Goal: Task Accomplishment & Management: Complete application form

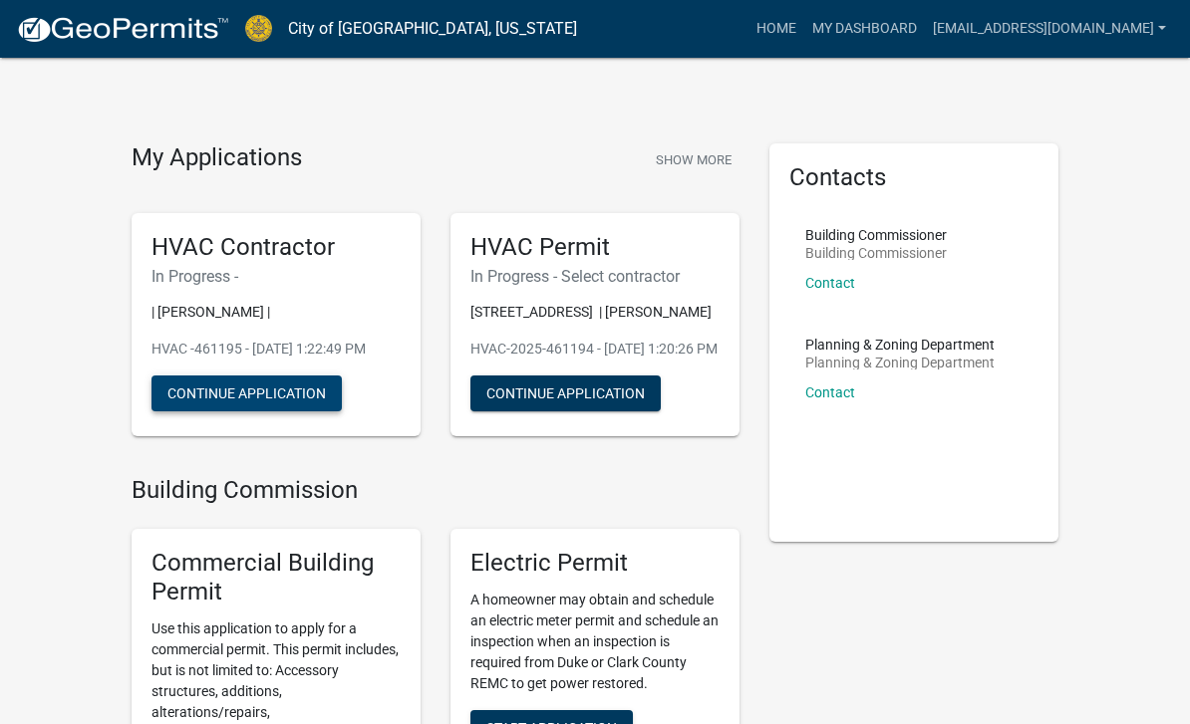
click at [315, 409] on button "Continue Application" at bounding box center [246, 394] width 190 height 36
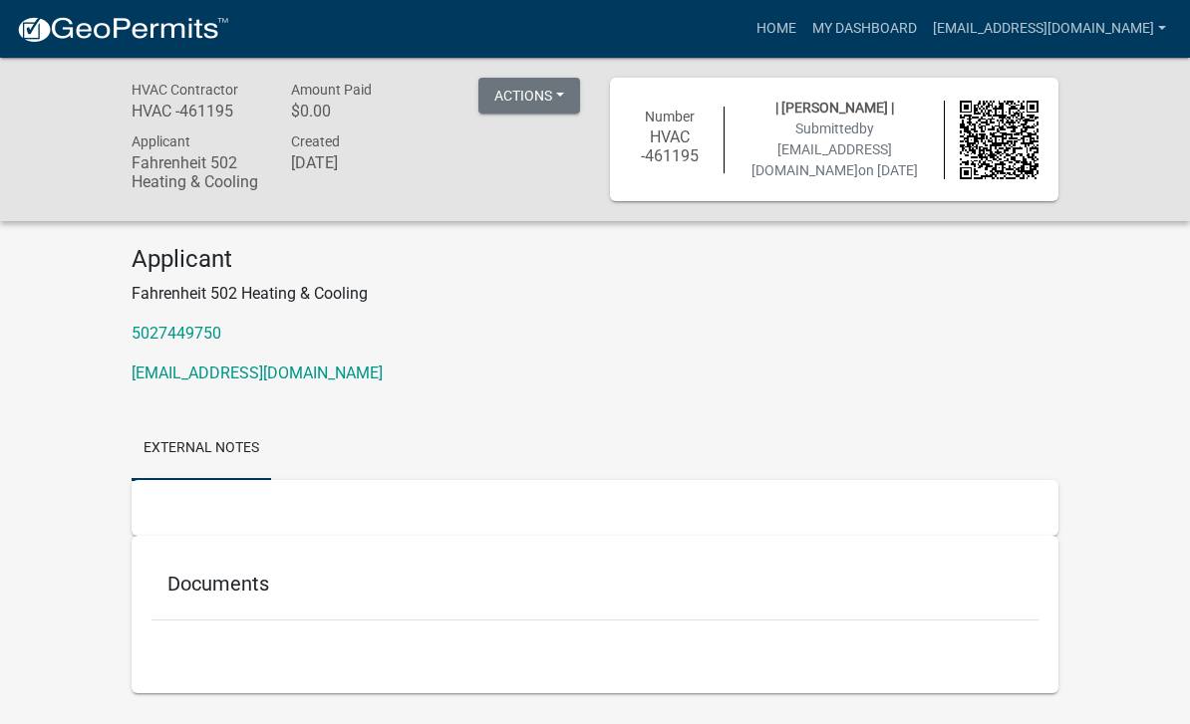
scroll to position [58, 0]
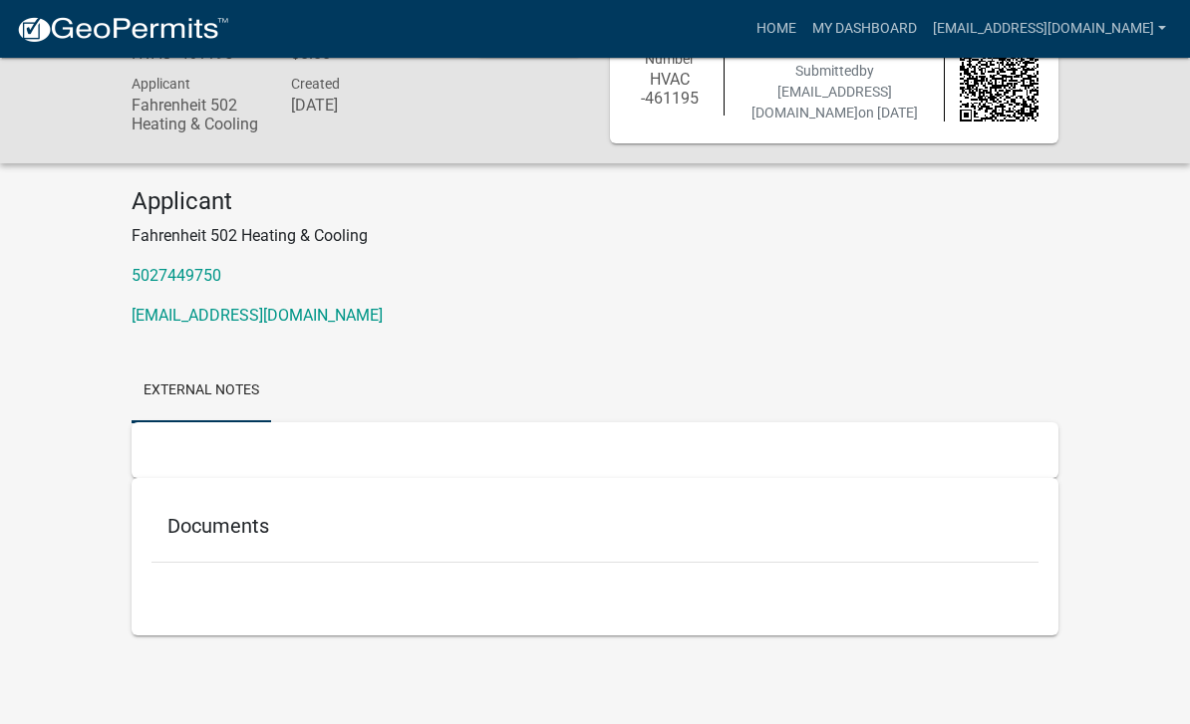
click at [236, 530] on h5 "Documents" at bounding box center [594, 526] width 855 height 24
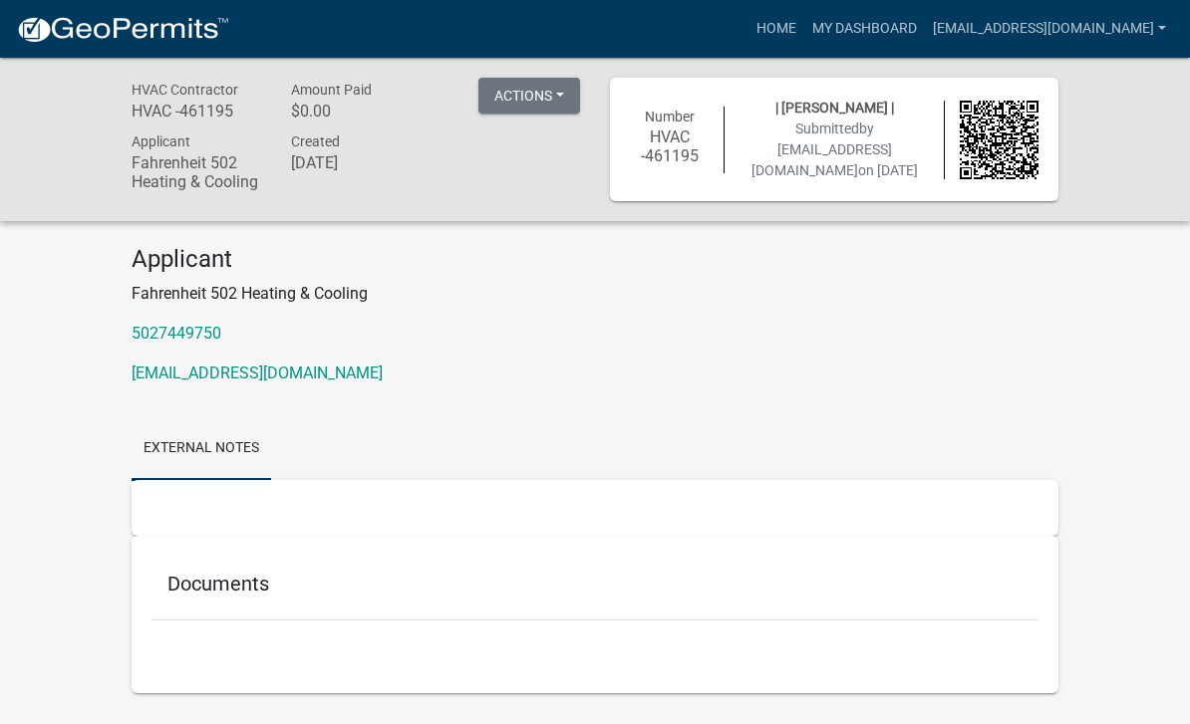
click at [557, 93] on button "Actions" at bounding box center [529, 96] width 102 height 36
click at [552, 141] on link "Printer Friendly" at bounding box center [557, 148] width 159 height 48
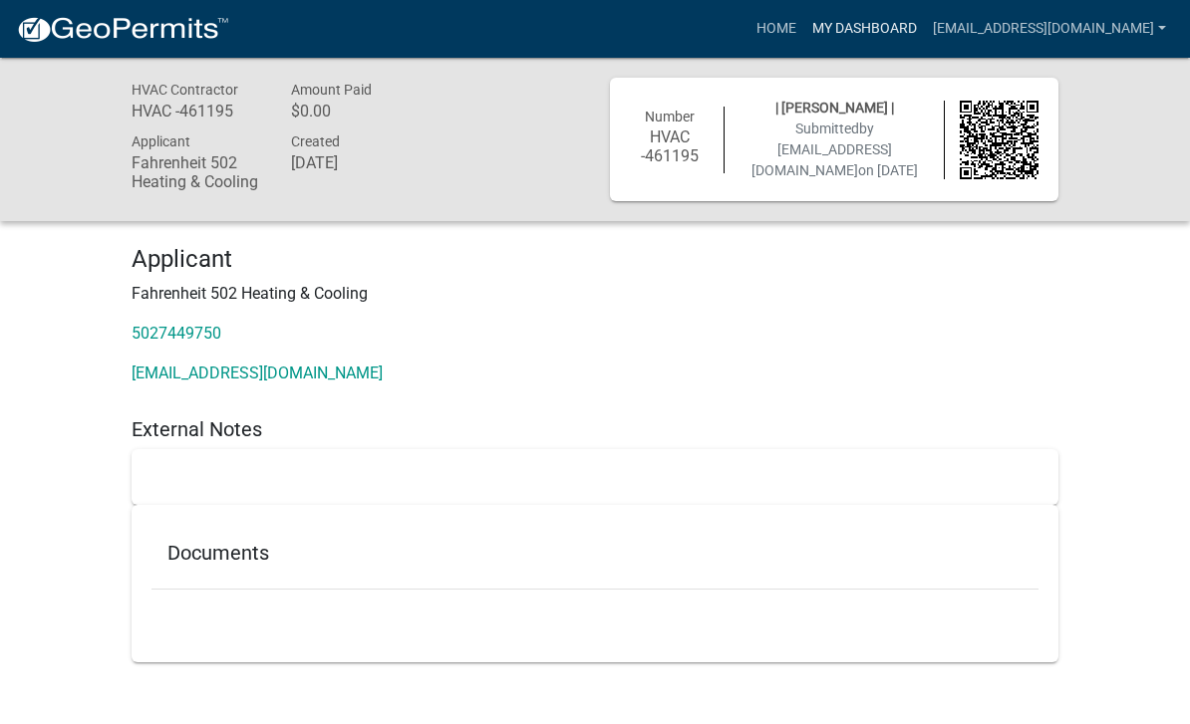
click at [898, 28] on link "My Dashboard" at bounding box center [864, 29] width 121 height 38
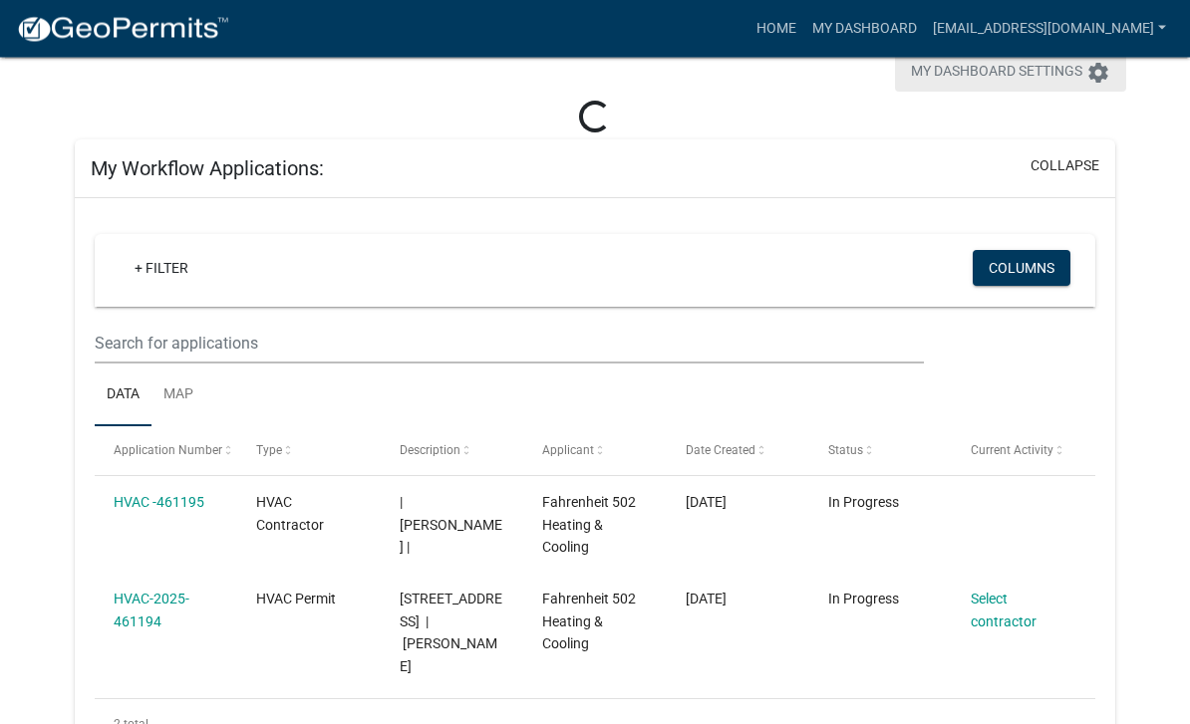
scroll to position [53, 0]
click at [1093, 80] on icon "settings" at bounding box center [1098, 73] width 24 height 24
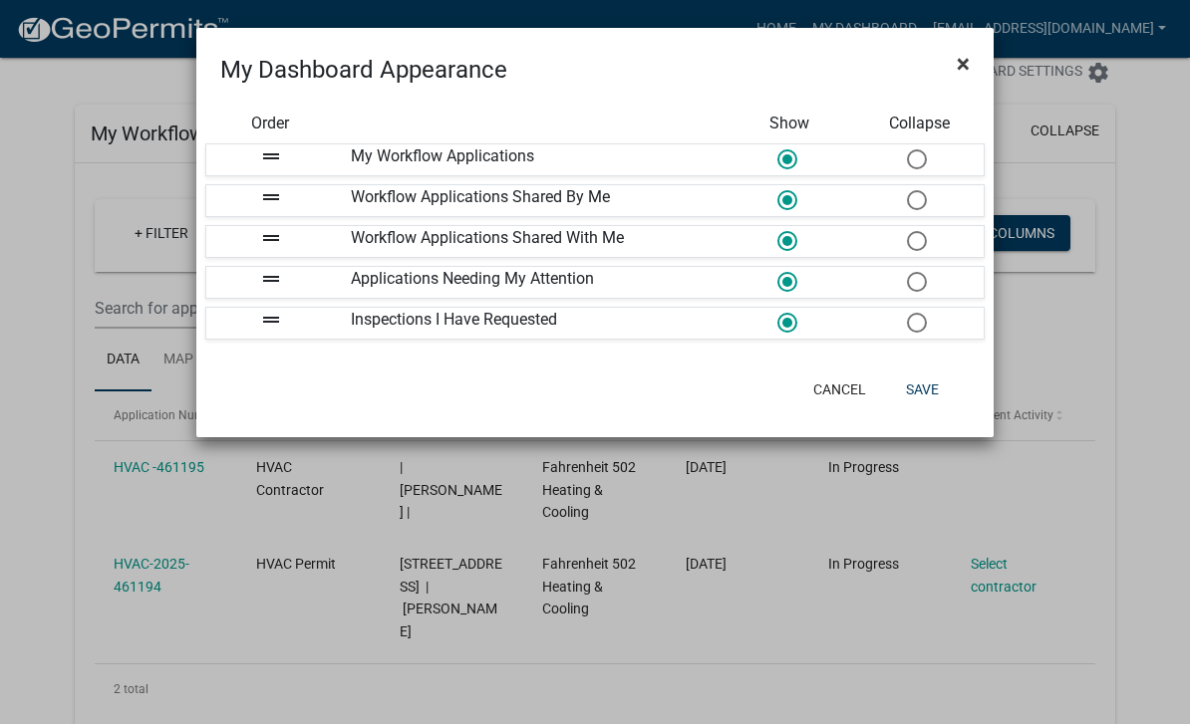
click at [969, 67] on button "×" at bounding box center [963, 64] width 45 height 56
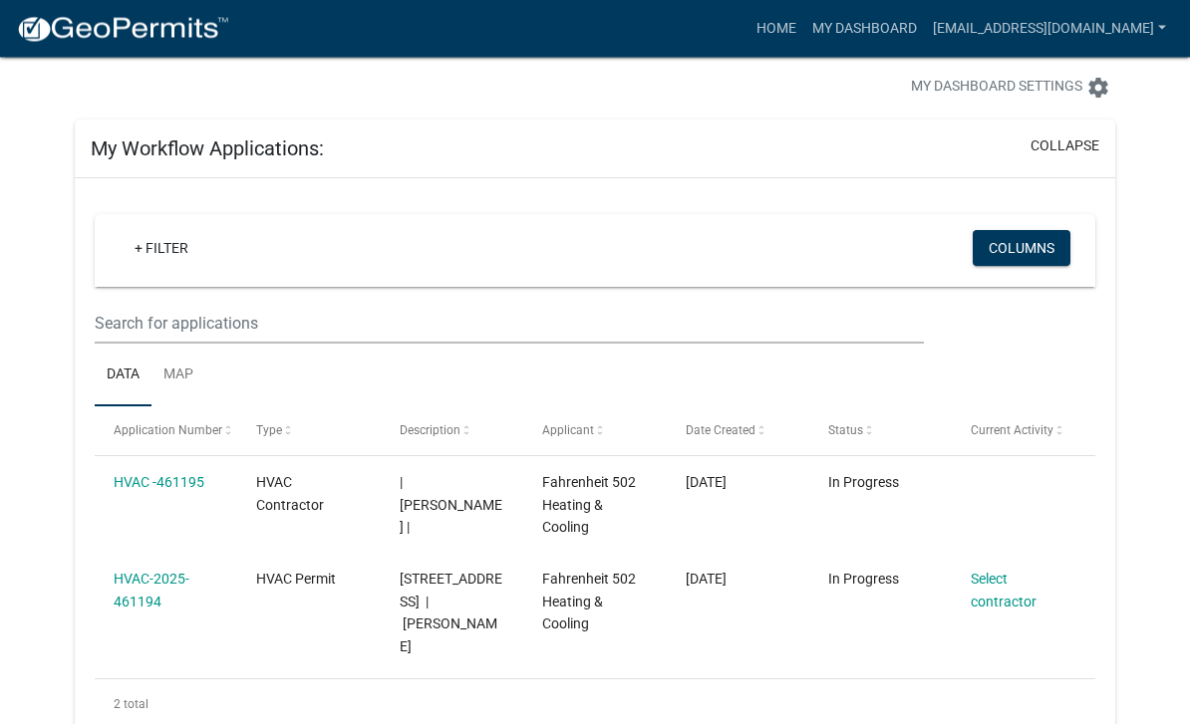
scroll to position [38, 0]
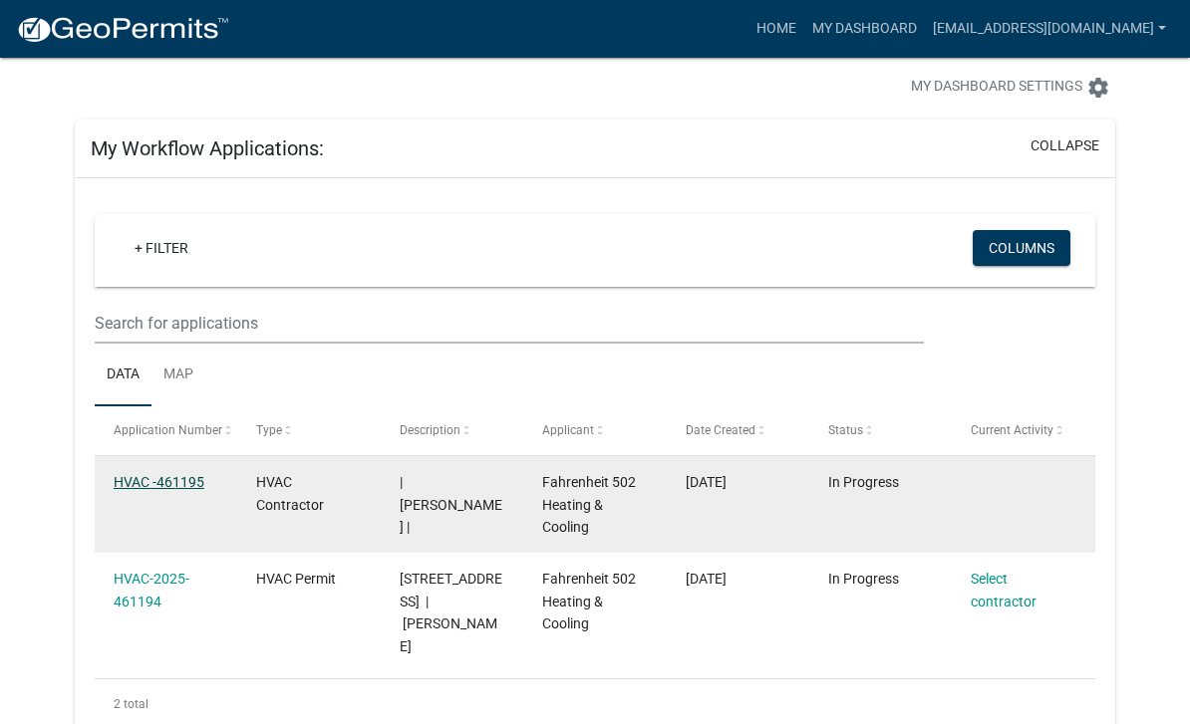
click at [197, 482] on link "HVAC -461195" at bounding box center [159, 482] width 91 height 16
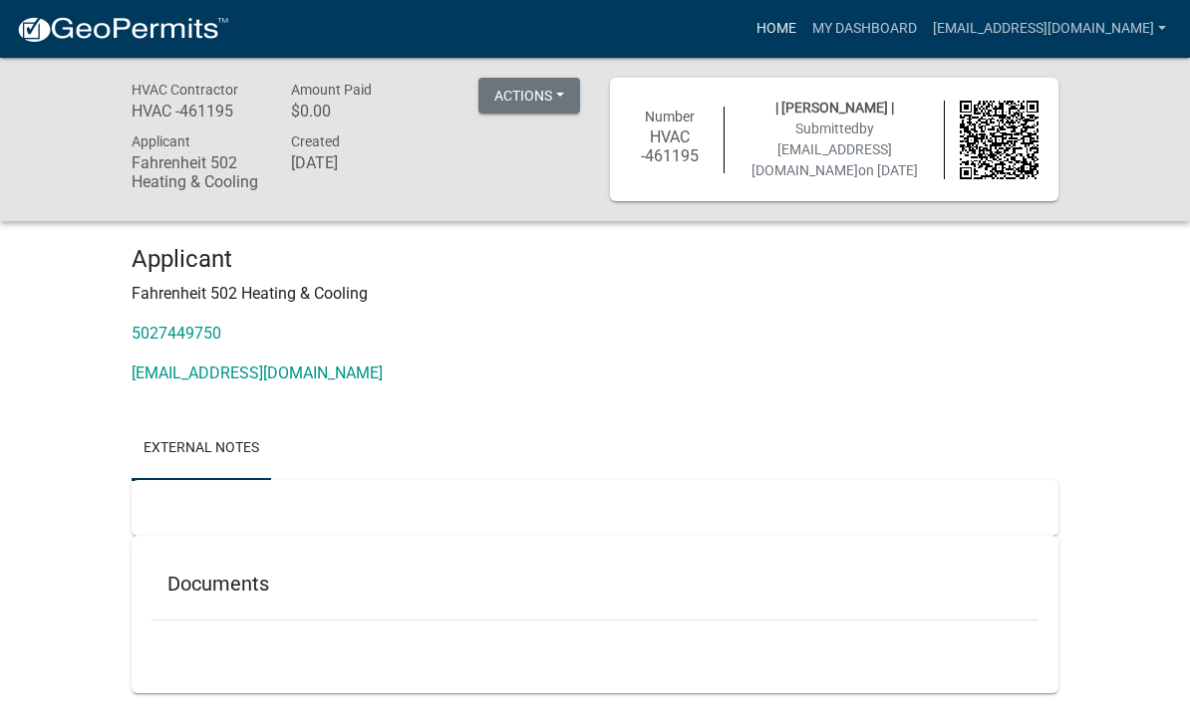
click at [788, 27] on link "Home" at bounding box center [776, 29] width 56 height 38
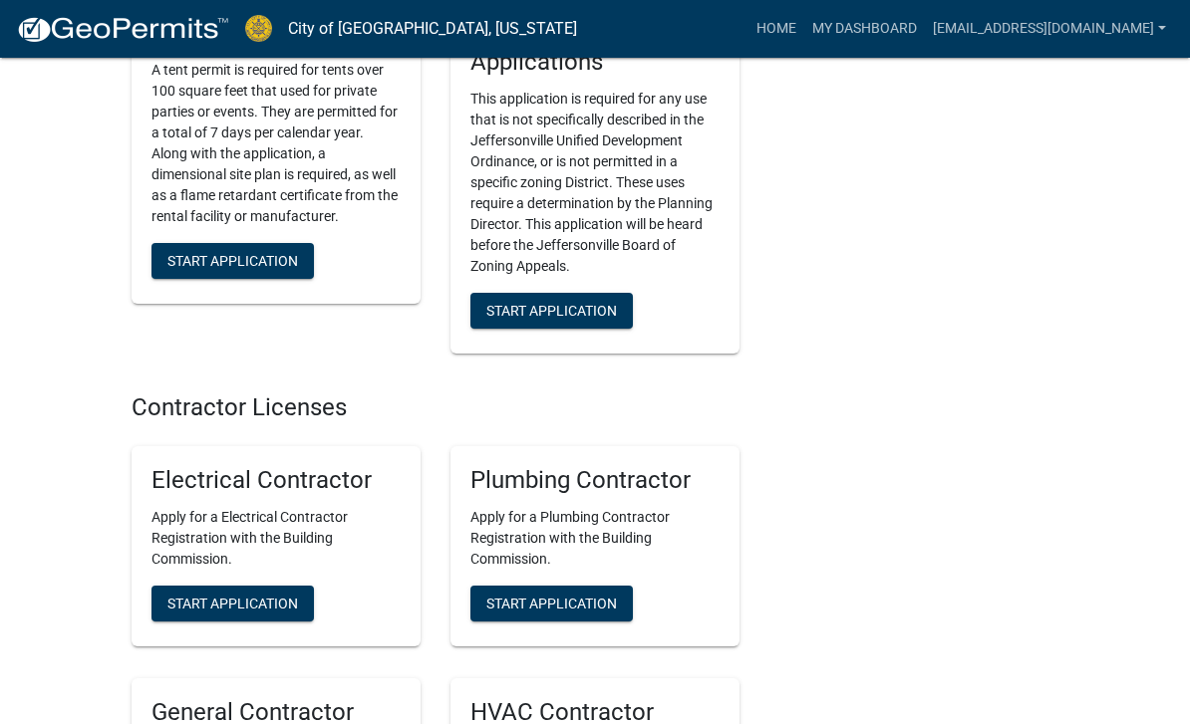
scroll to position [5087, 0]
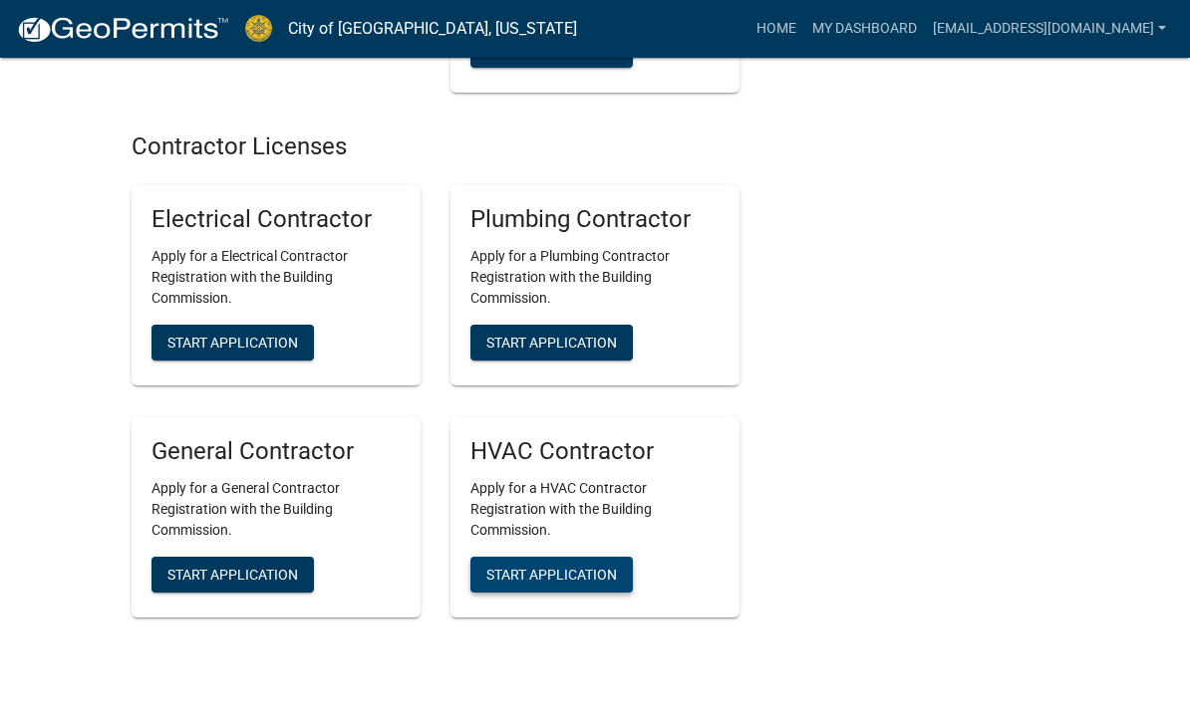
click at [528, 572] on span "Start Application" at bounding box center [551, 574] width 131 height 16
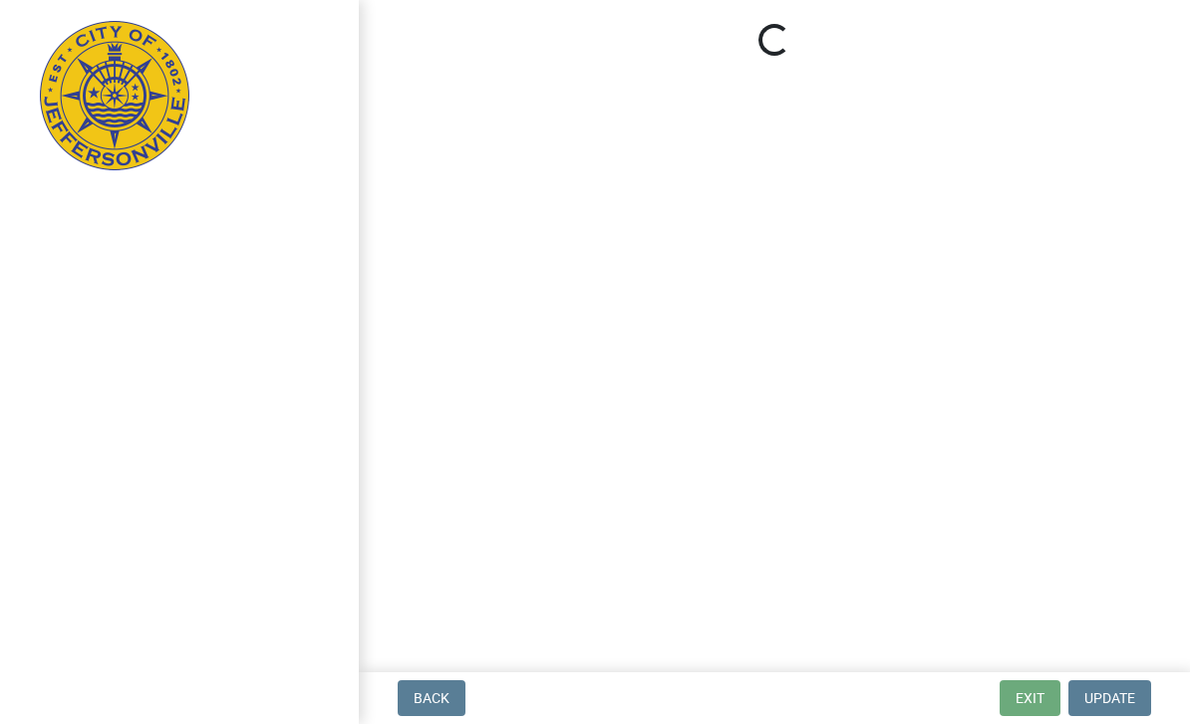
select select "Kentucky"
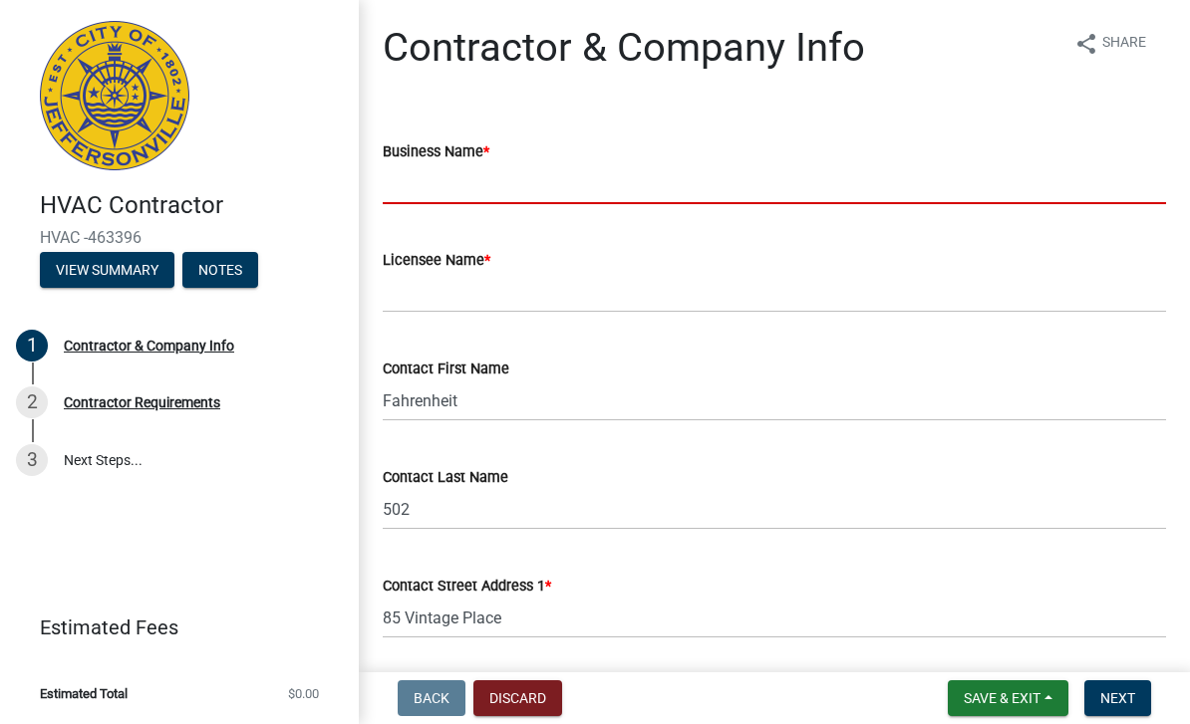
click at [418, 192] on input "Business Name *" at bounding box center [774, 183] width 783 height 41
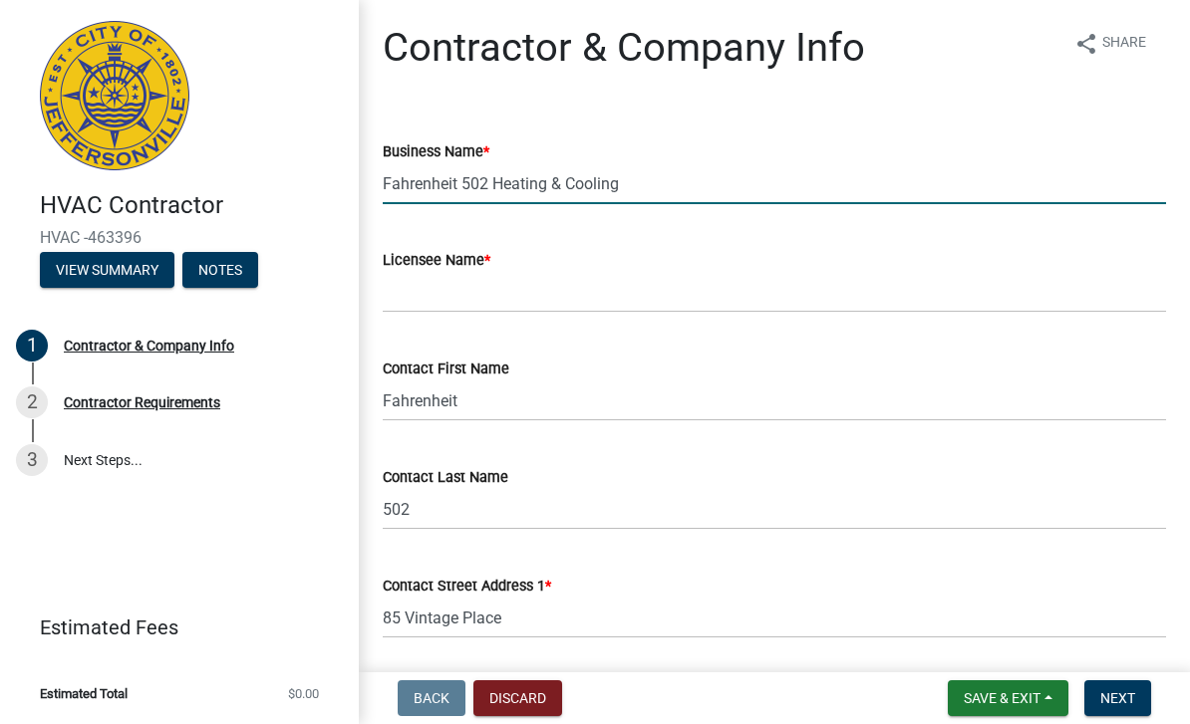
type input "Fahrenheit 502 Heating & Cooling"
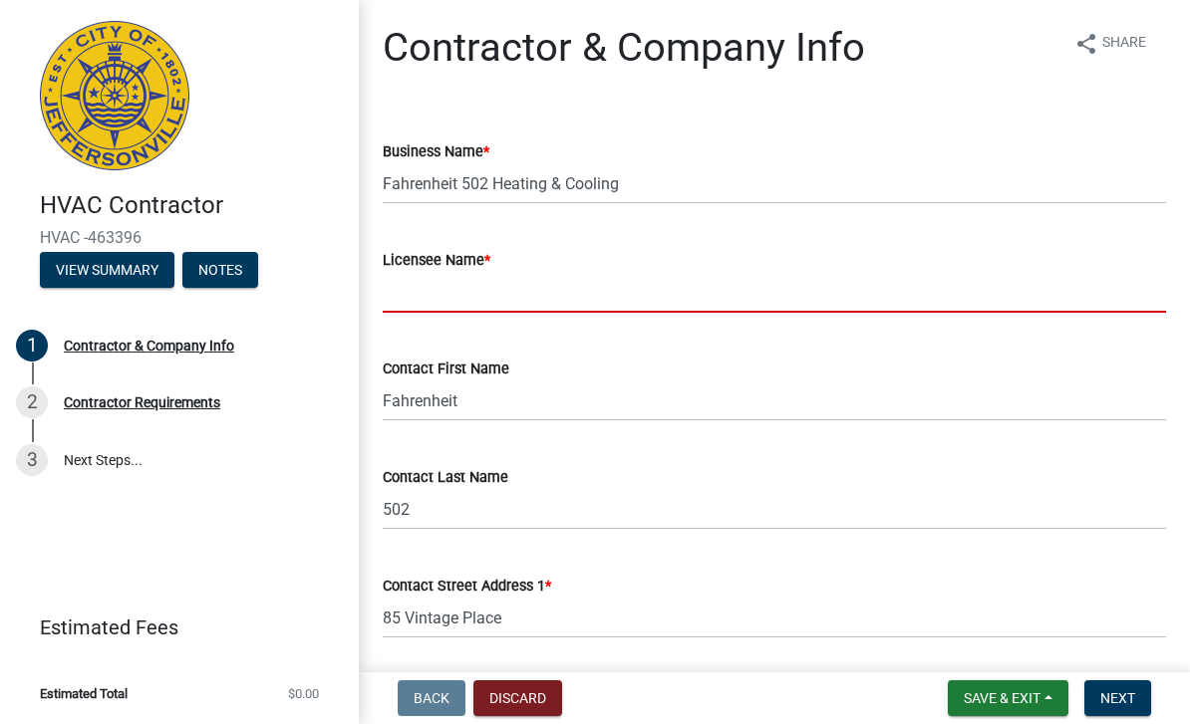
click at [412, 283] on input "Licensee Name *" at bounding box center [774, 292] width 783 height 41
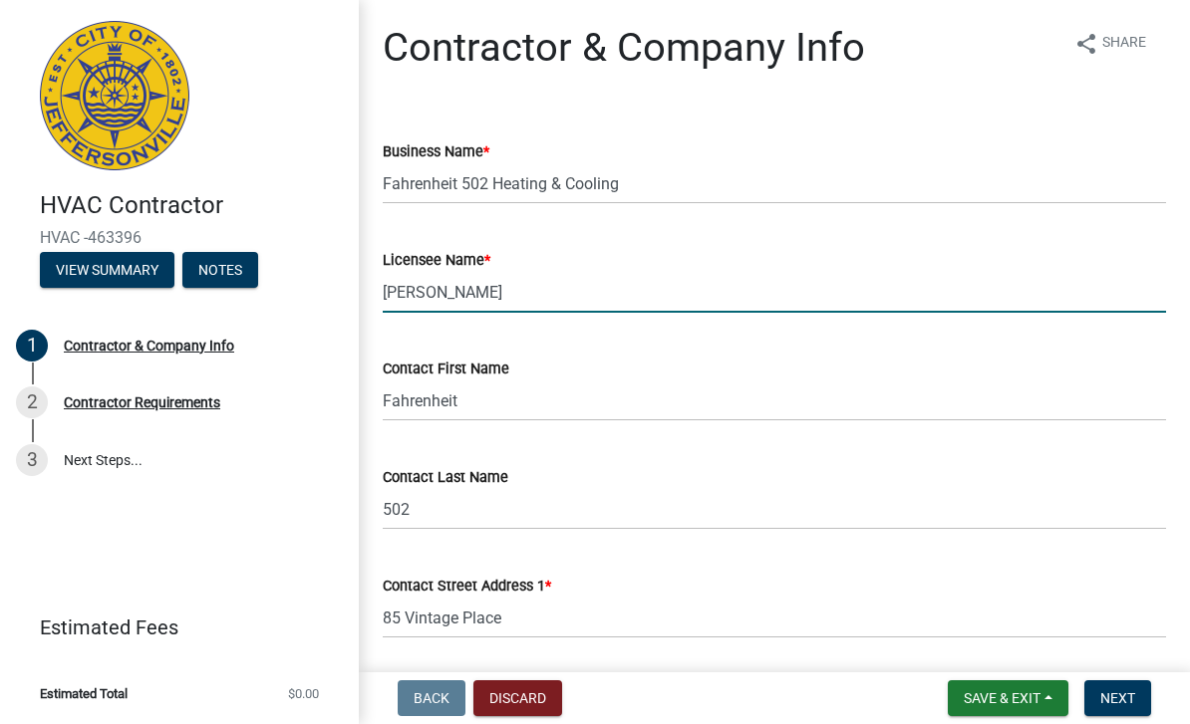
type input "Kyle Gutterman"
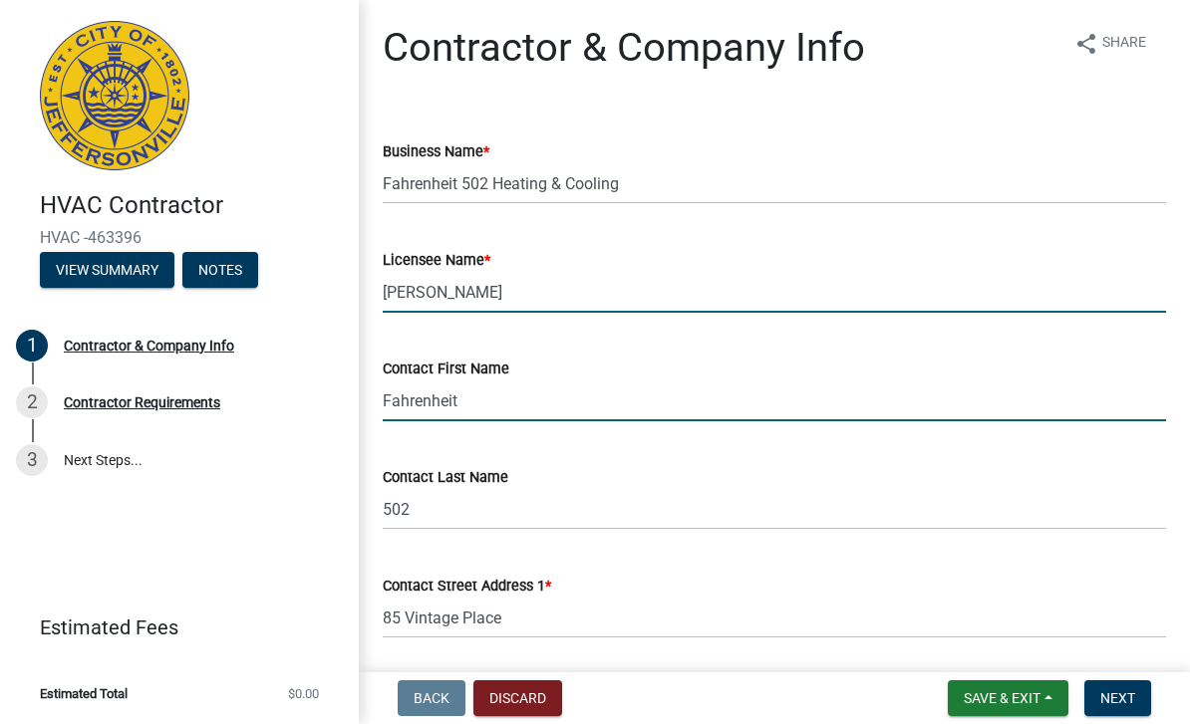
click at [479, 403] on input "Fahrenheit" at bounding box center [774, 401] width 783 height 41
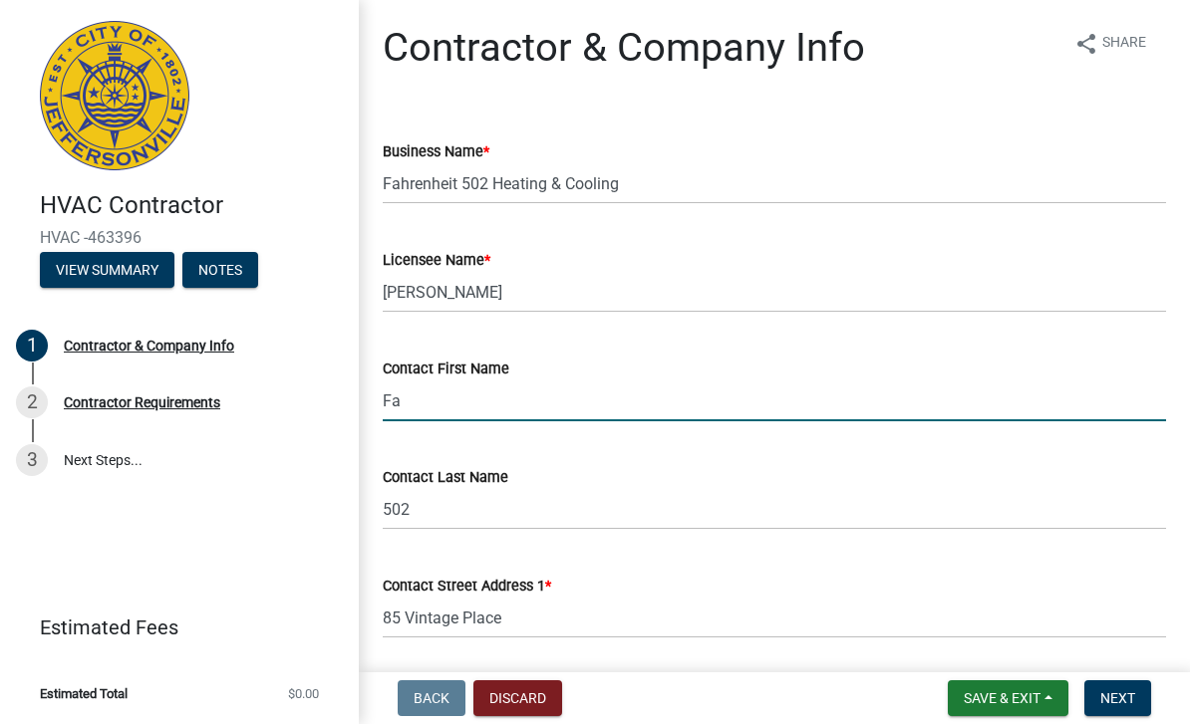
type input "F"
type input "Kyle"
click at [494, 510] on input "502" at bounding box center [774, 509] width 783 height 41
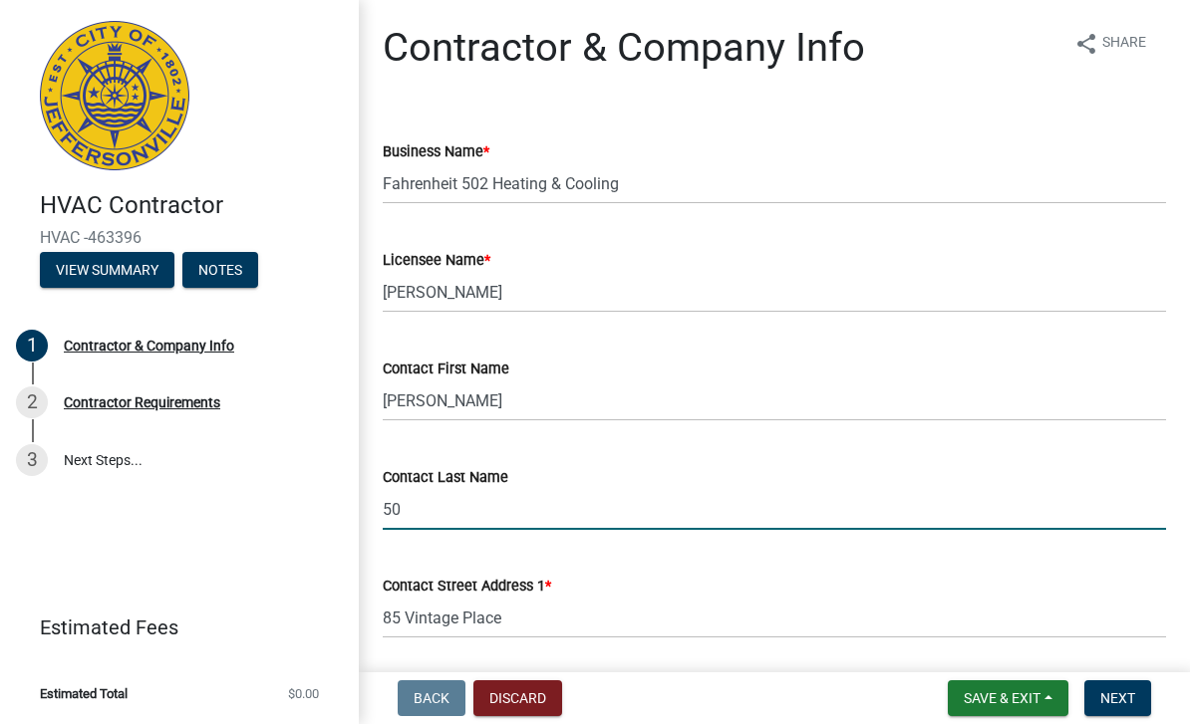
type input "5"
type input "g"
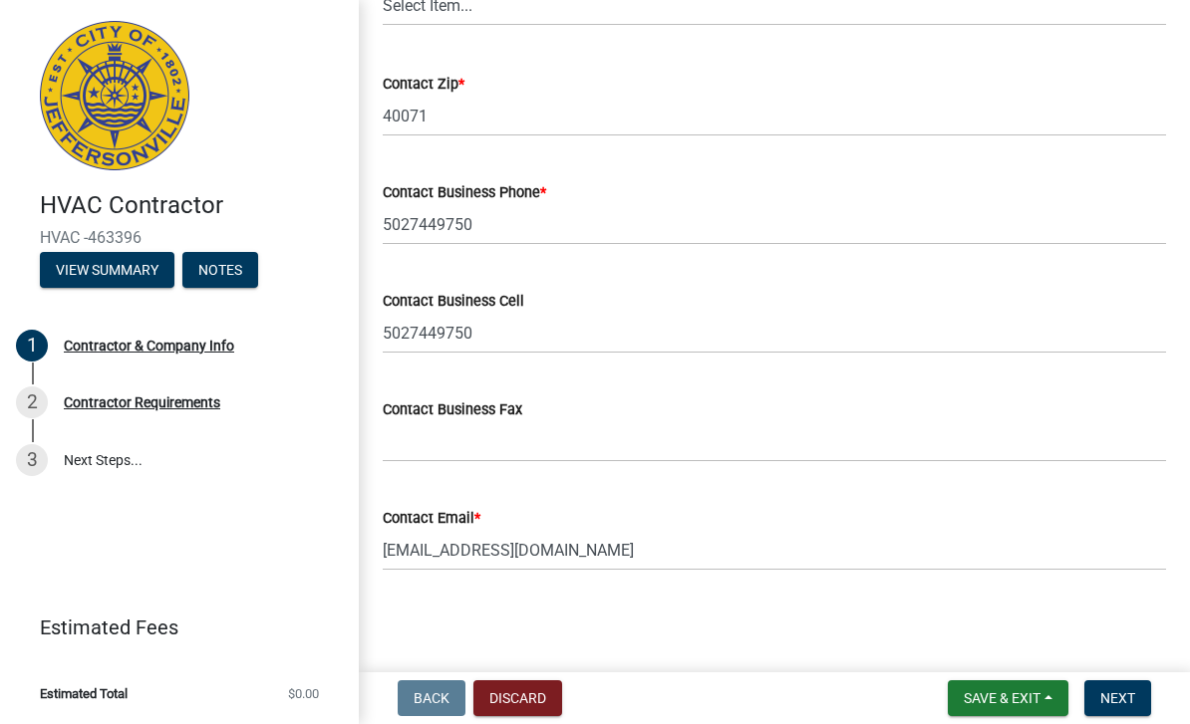
scroll to position [962, 0]
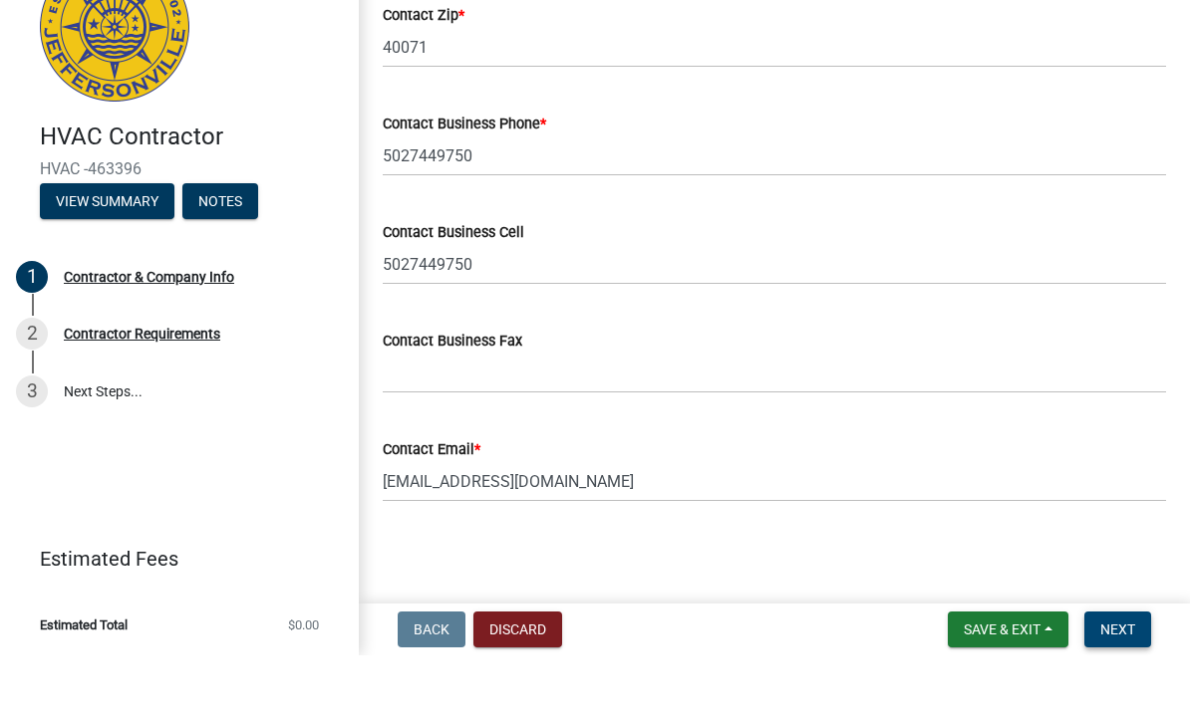
type input "Gutterman"
click at [1134, 690] on span "Next" at bounding box center [1117, 698] width 35 height 16
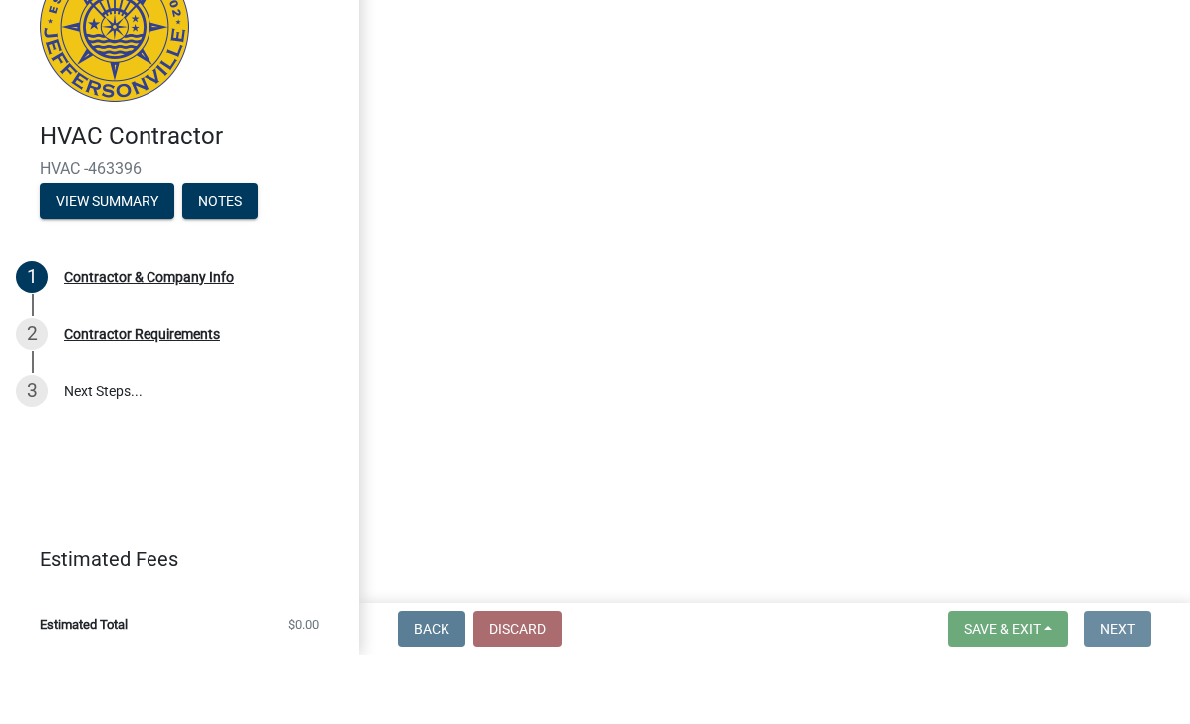
scroll to position [0, 0]
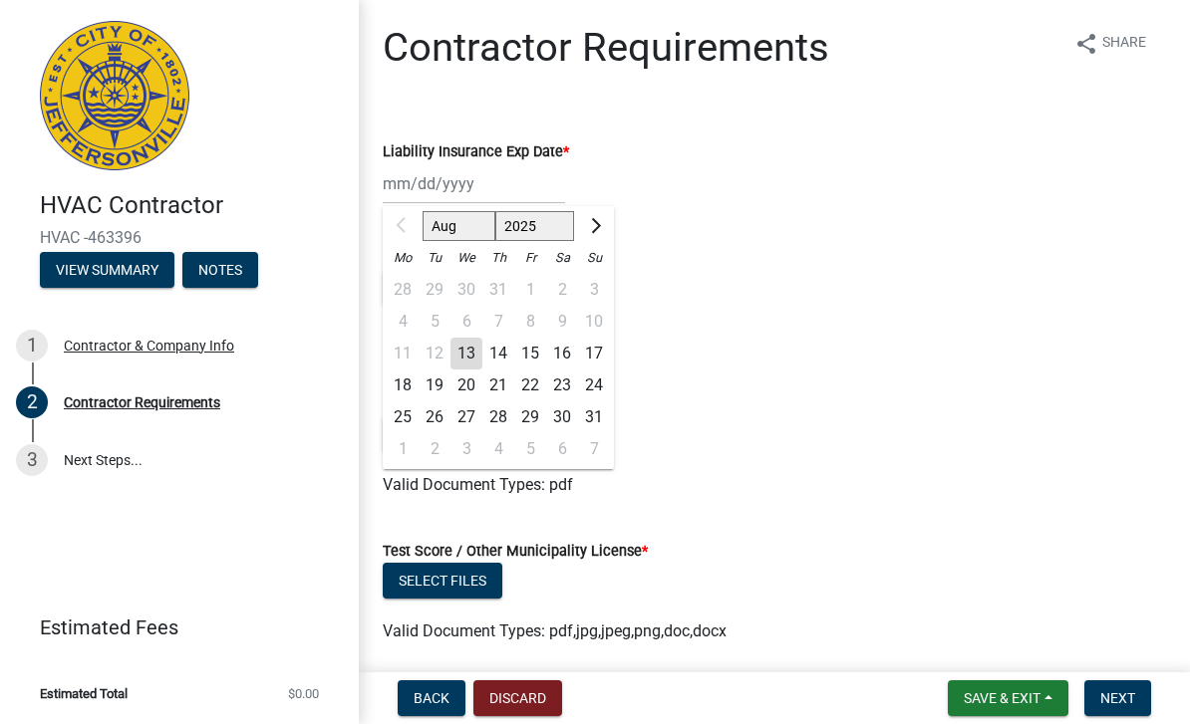
click at [387, 179] on div "Aug Sep Oct Nov Dec 2025 2026 2027 2028 2029 2030 2031 2032 2033 2034 2035 2036…" at bounding box center [474, 183] width 182 height 41
click at [593, 226] on span "Next month" at bounding box center [593, 225] width 15 height 15
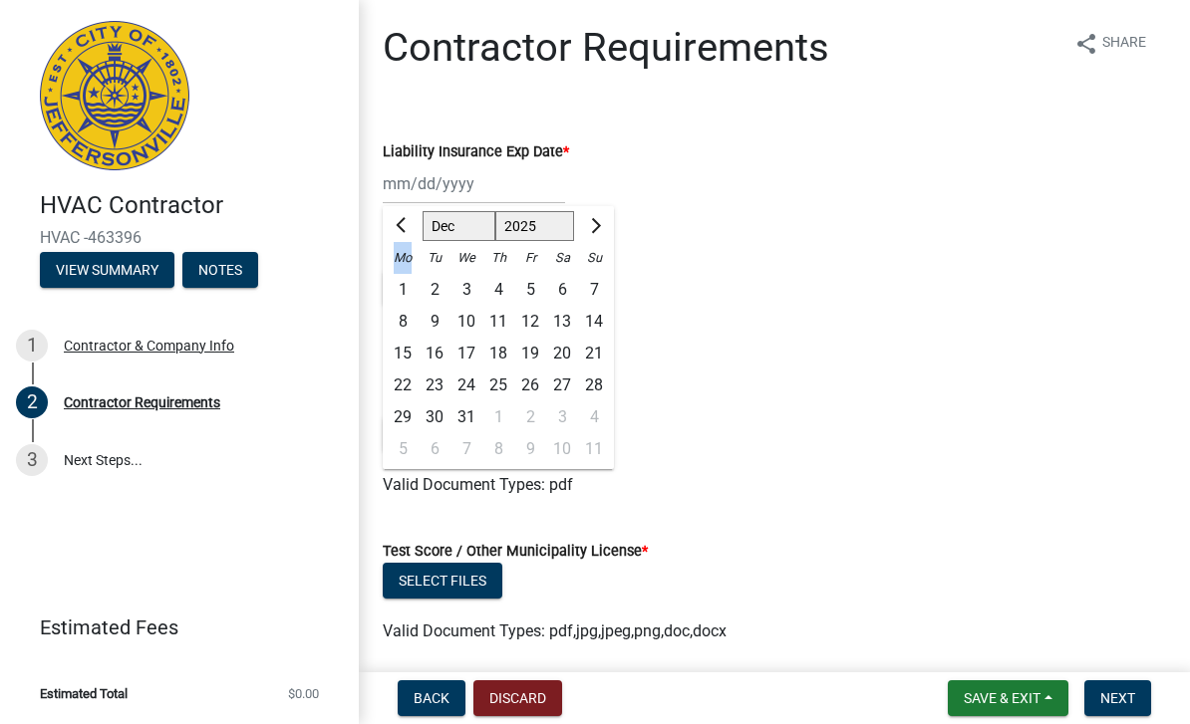
click at [593, 226] on span "Next month" at bounding box center [593, 225] width 15 height 15
select select "1"
select select "2026"
click at [593, 226] on span "Next month" at bounding box center [593, 225] width 15 height 15
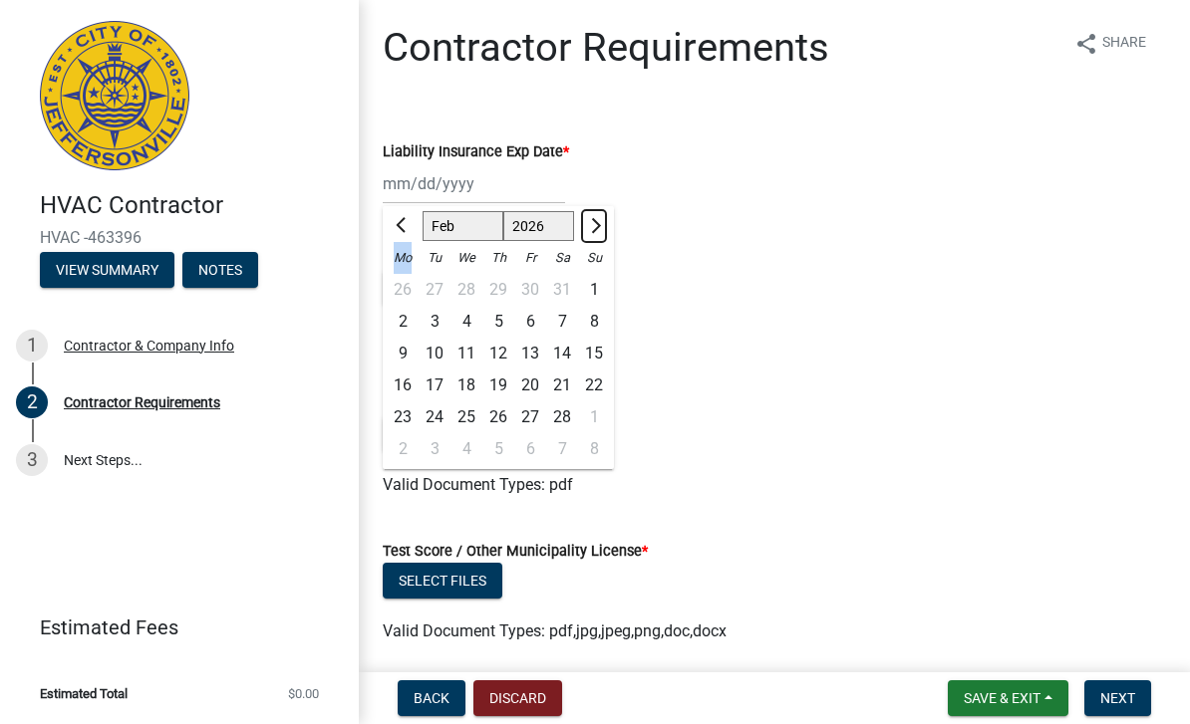
select select "3"
click at [496, 318] on div "5" at bounding box center [498, 322] width 32 height 32
type input "03/05/2026"
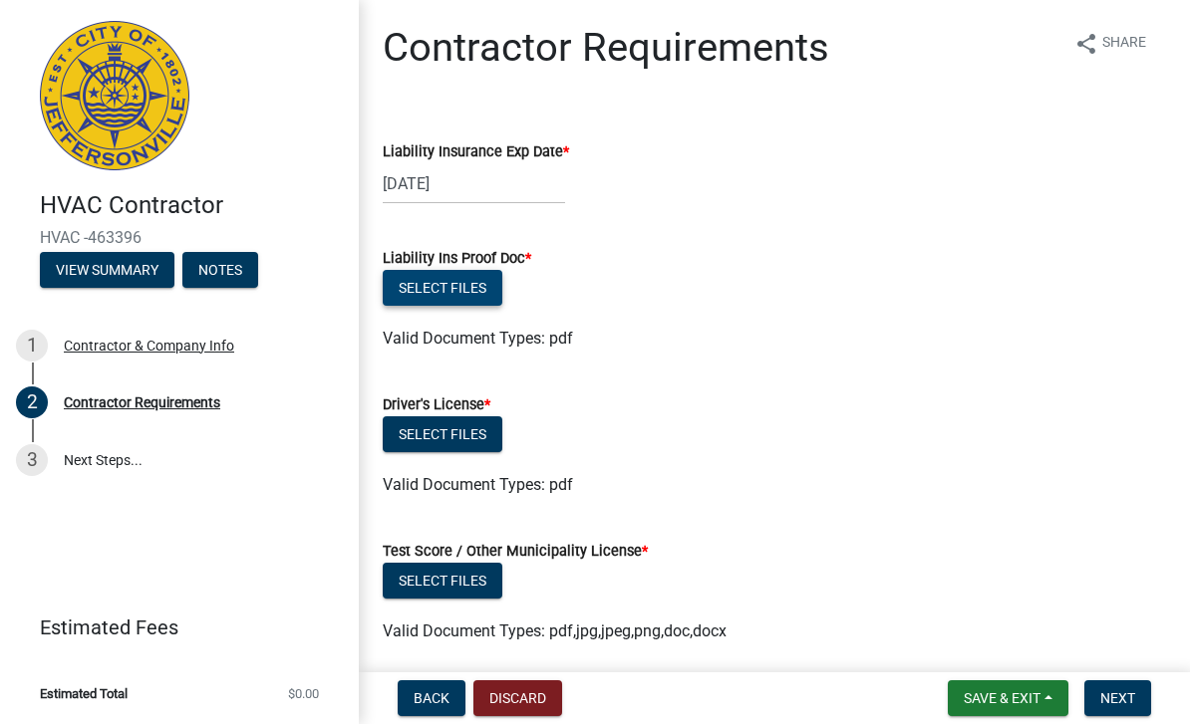
click at [471, 287] on button "Select files" at bounding box center [443, 288] width 120 height 36
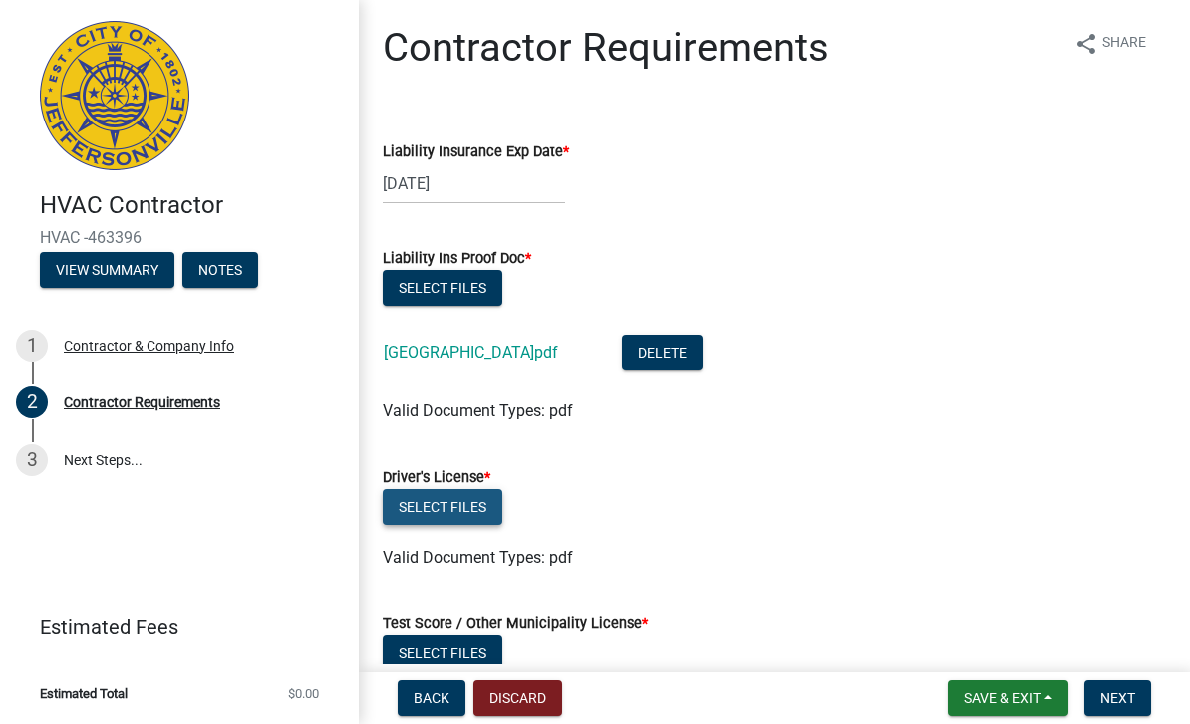
click at [464, 520] on button "Select files" at bounding box center [443, 507] width 120 height 36
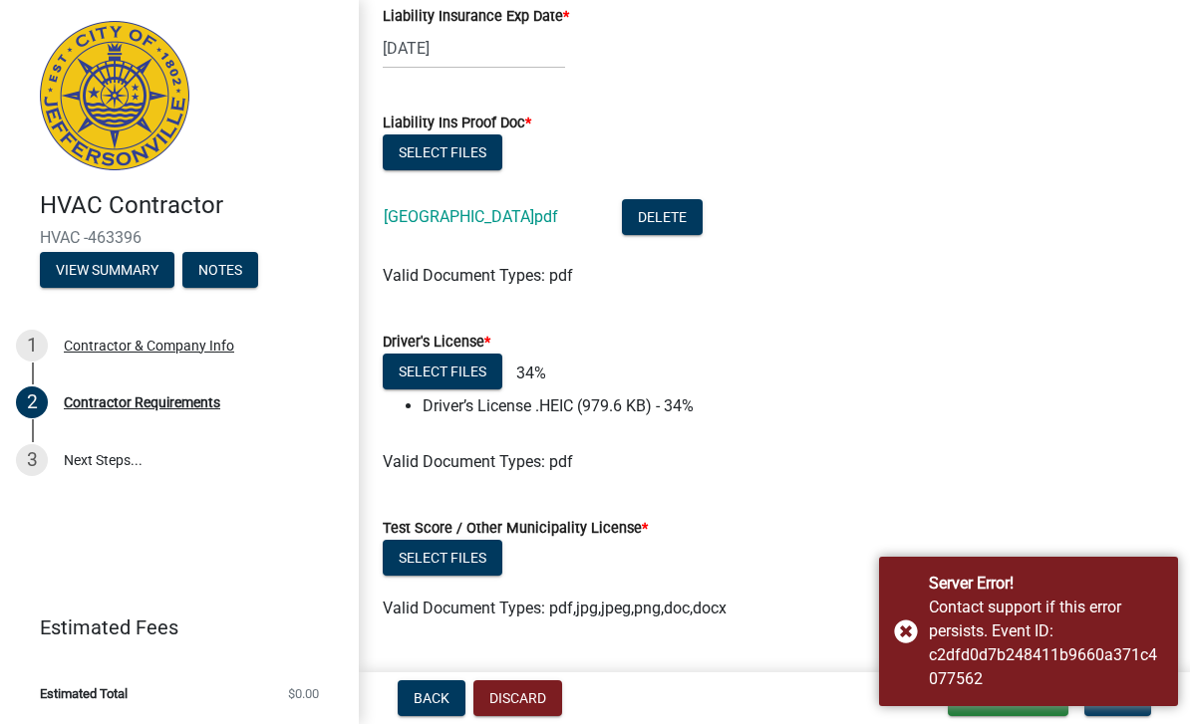
scroll to position [187, 0]
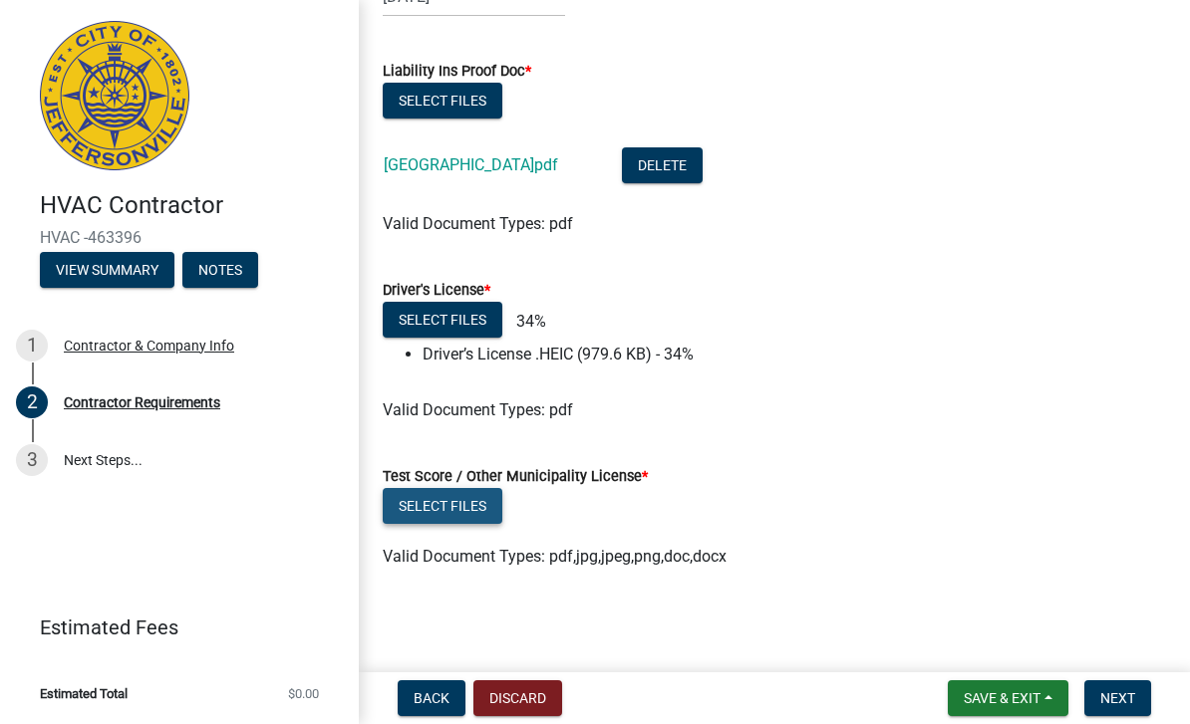
click at [438, 505] on button "Select files" at bounding box center [443, 506] width 120 height 36
click at [453, 327] on button "Select files" at bounding box center [443, 320] width 120 height 36
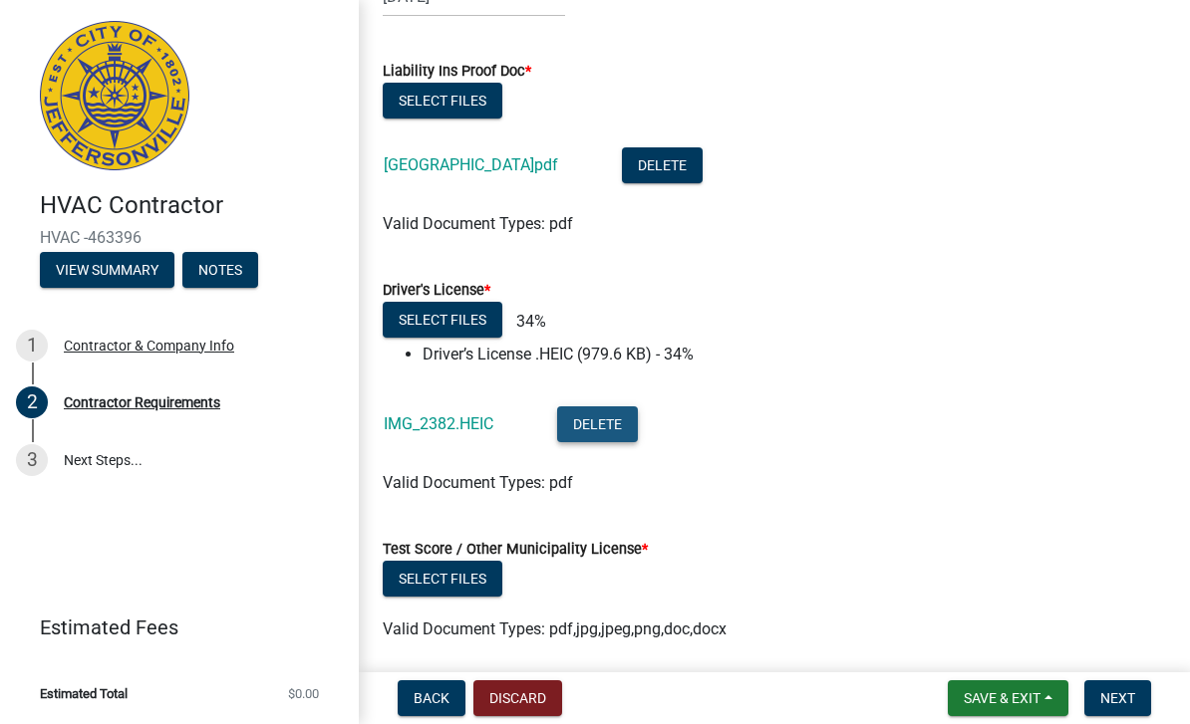
click at [595, 421] on button "Delete" at bounding box center [597, 425] width 81 height 36
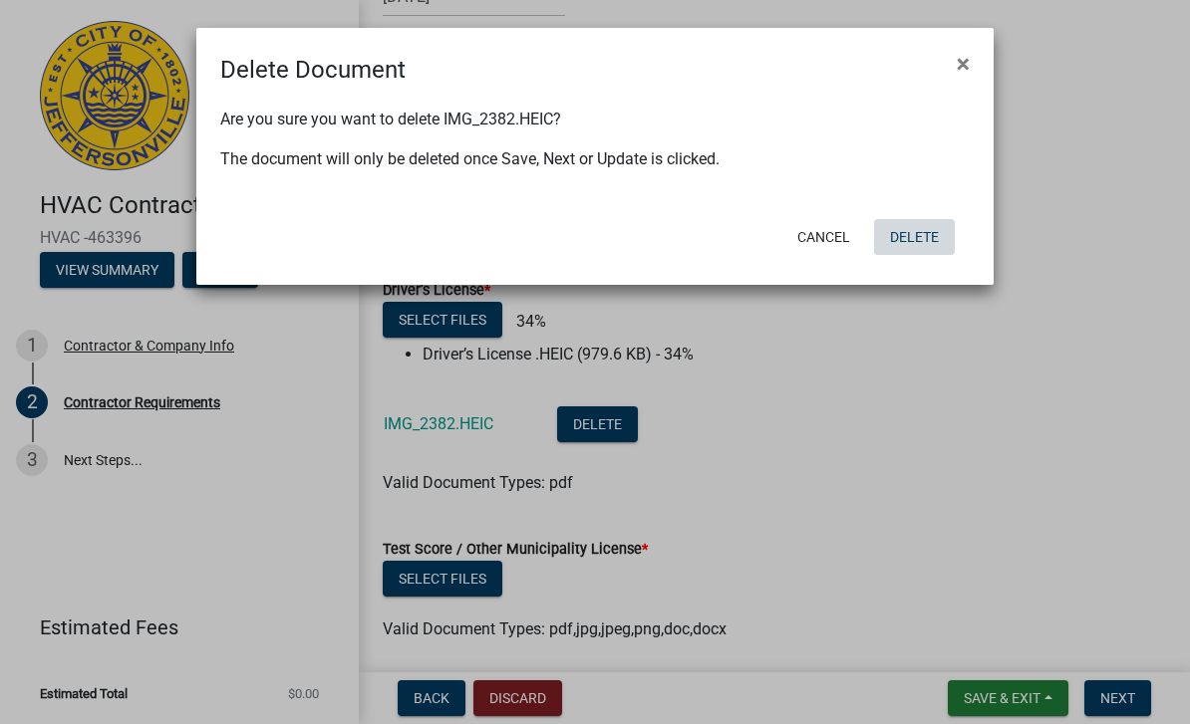
click at [925, 241] on button "Delete" at bounding box center [914, 237] width 81 height 36
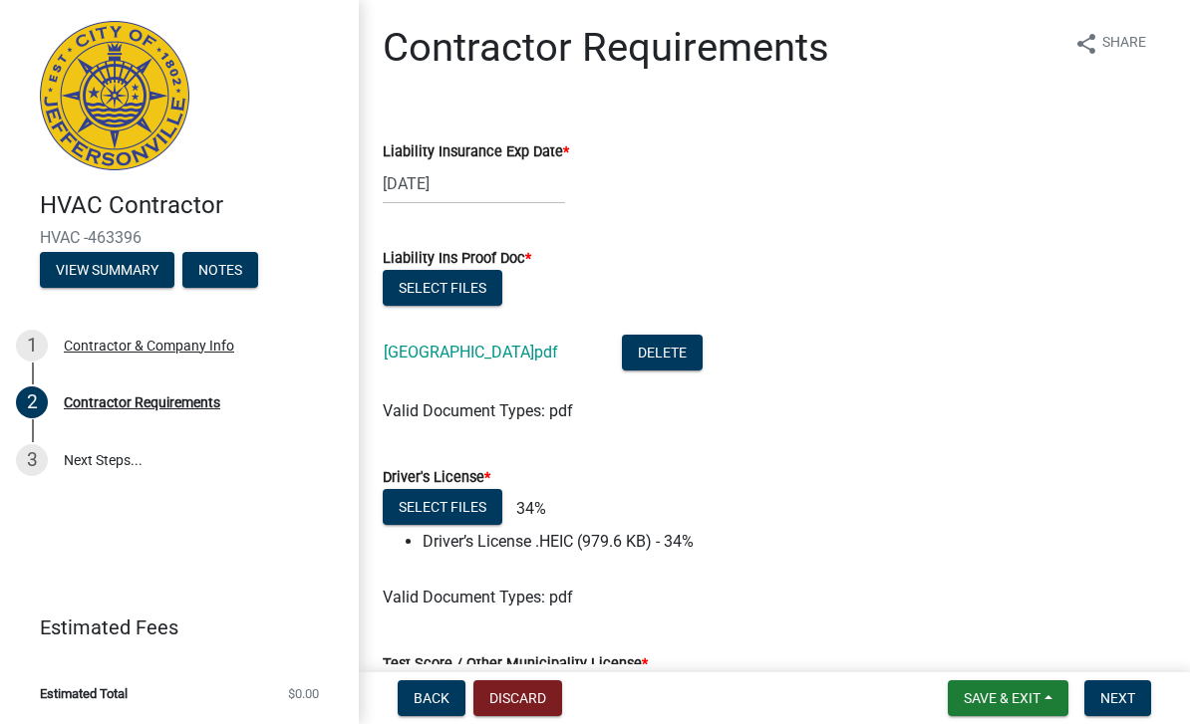
scroll to position [0, 0]
click at [447, 505] on button "Select files" at bounding box center [443, 507] width 120 height 36
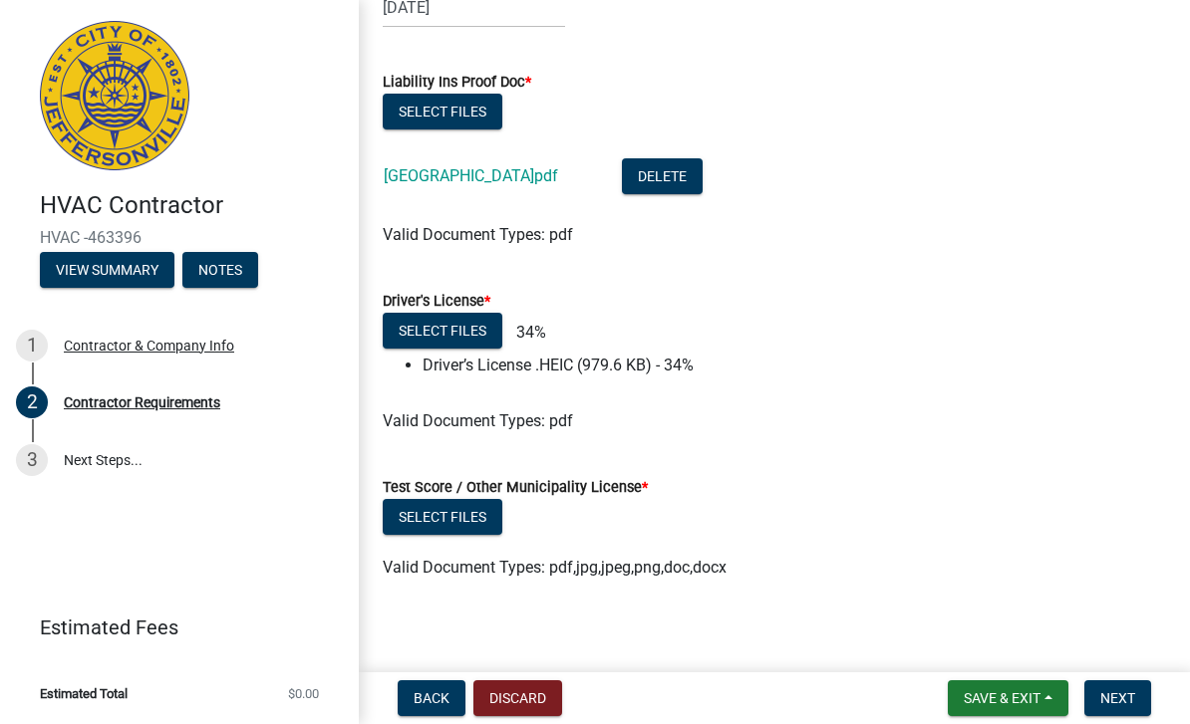
scroll to position [176, 0]
click at [471, 512] on button "Select files" at bounding box center [443, 517] width 120 height 36
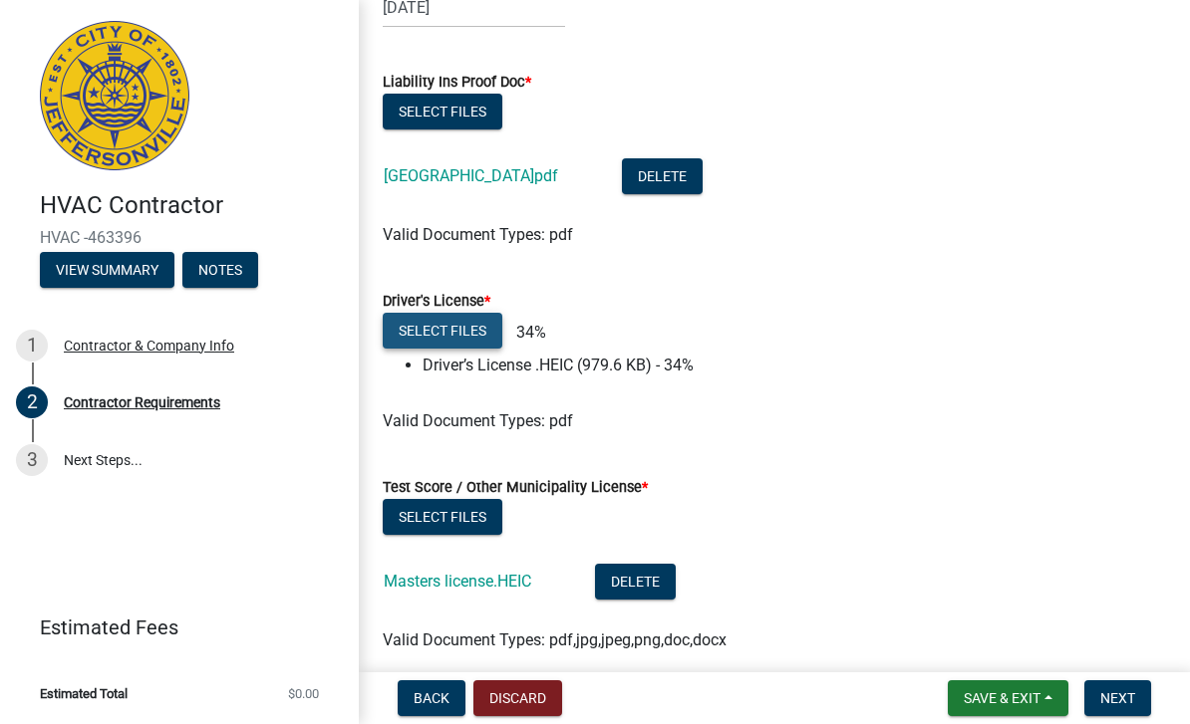
click at [476, 333] on button "Select files" at bounding box center [443, 331] width 120 height 36
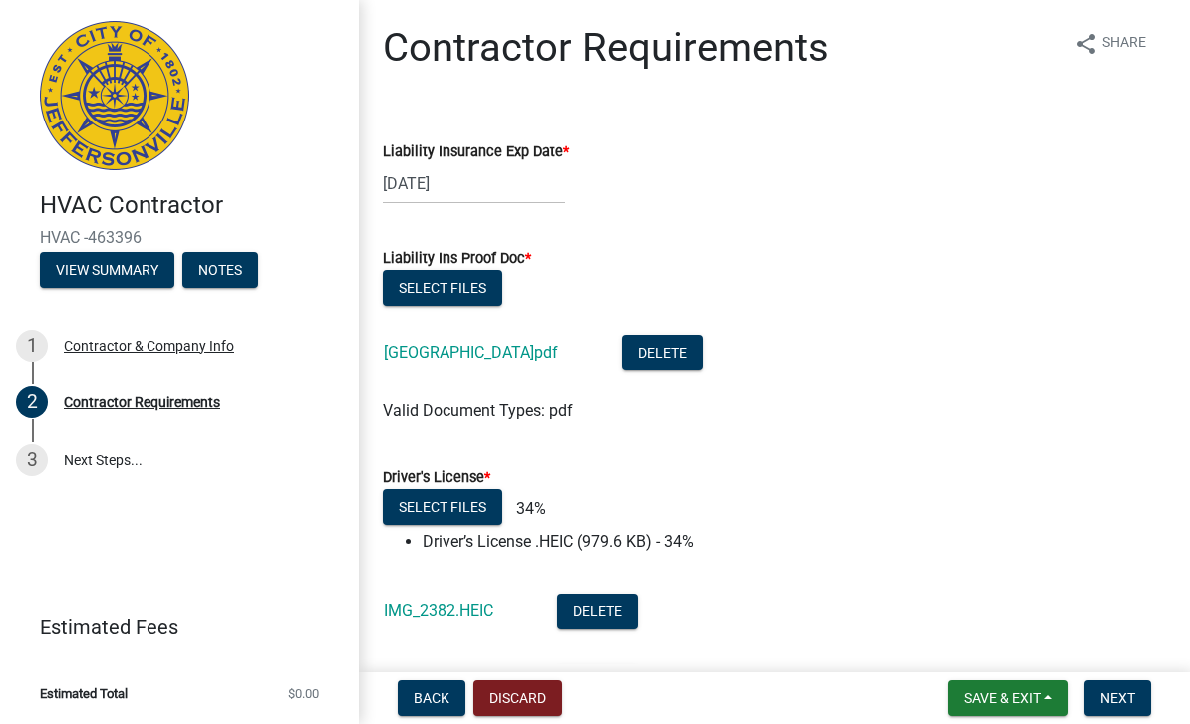
scroll to position [0, 0]
click at [1109, 703] on span "Next" at bounding box center [1117, 698] width 35 height 16
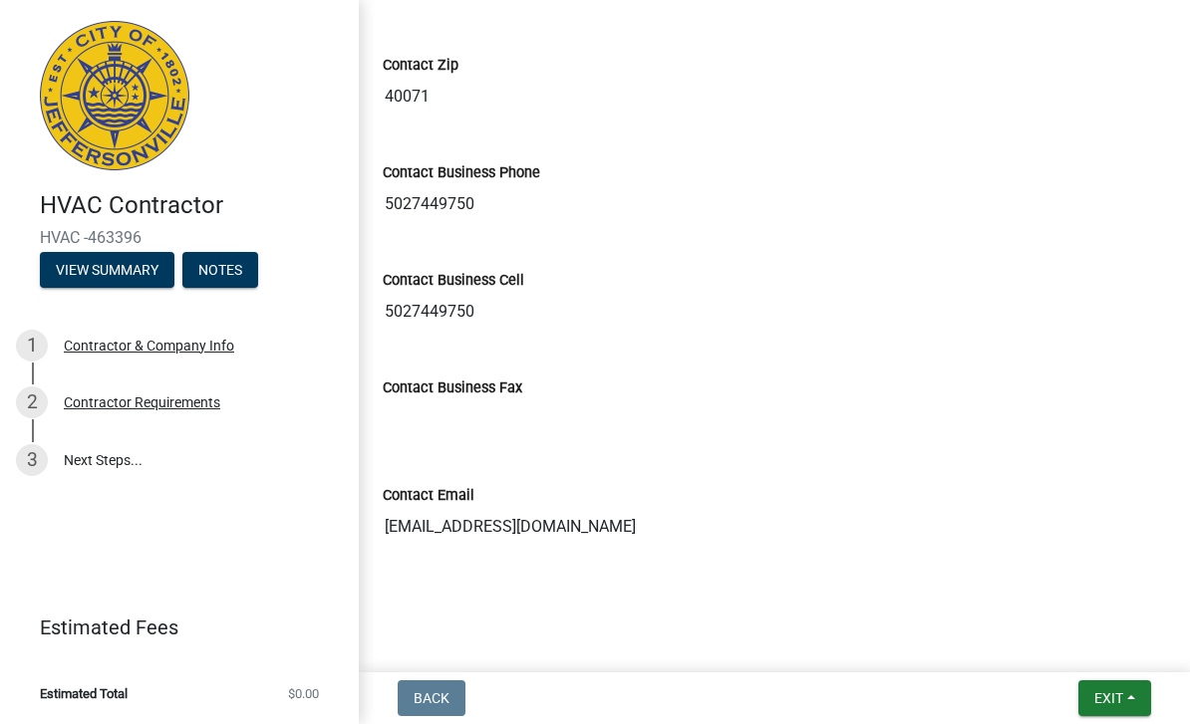
scroll to position [1074, 0]
click at [1130, 696] on button "Exit" at bounding box center [1114, 698] width 73 height 36
click at [1036, 654] on button "Save & Exit" at bounding box center [1071, 647] width 159 height 48
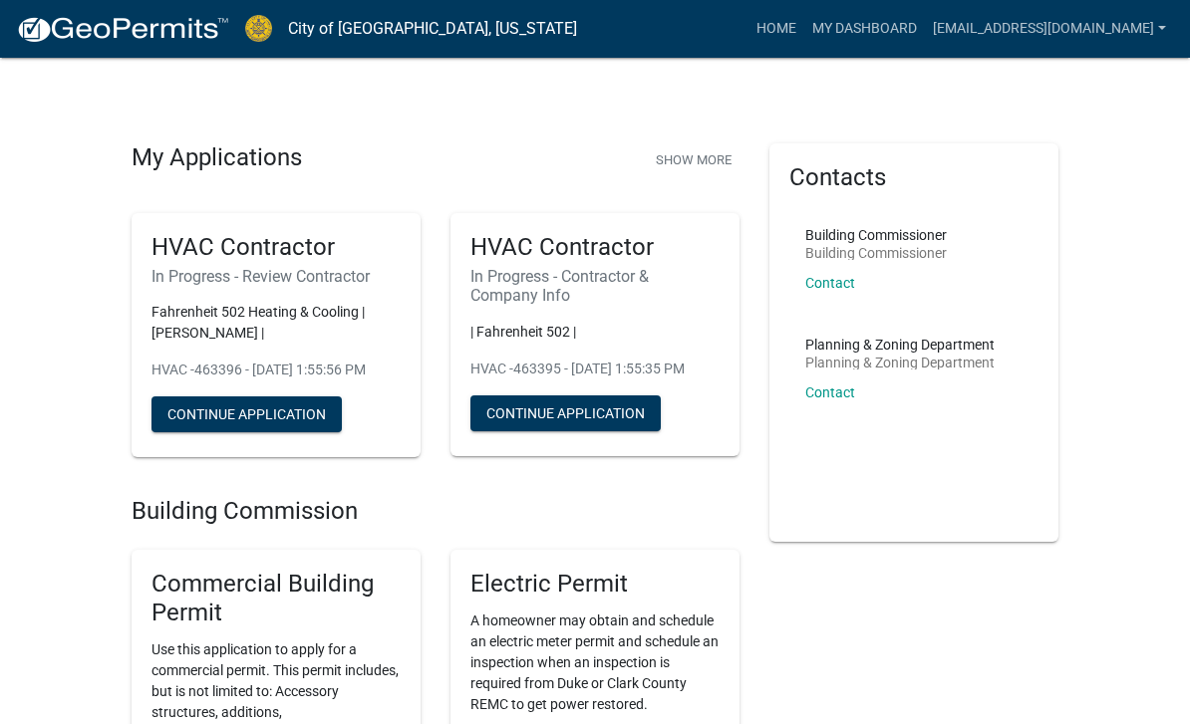
click at [593, 251] on h5 "HVAC Contractor" at bounding box center [594, 247] width 249 height 29
click at [550, 431] on button "Continue Application" at bounding box center [565, 414] width 190 height 36
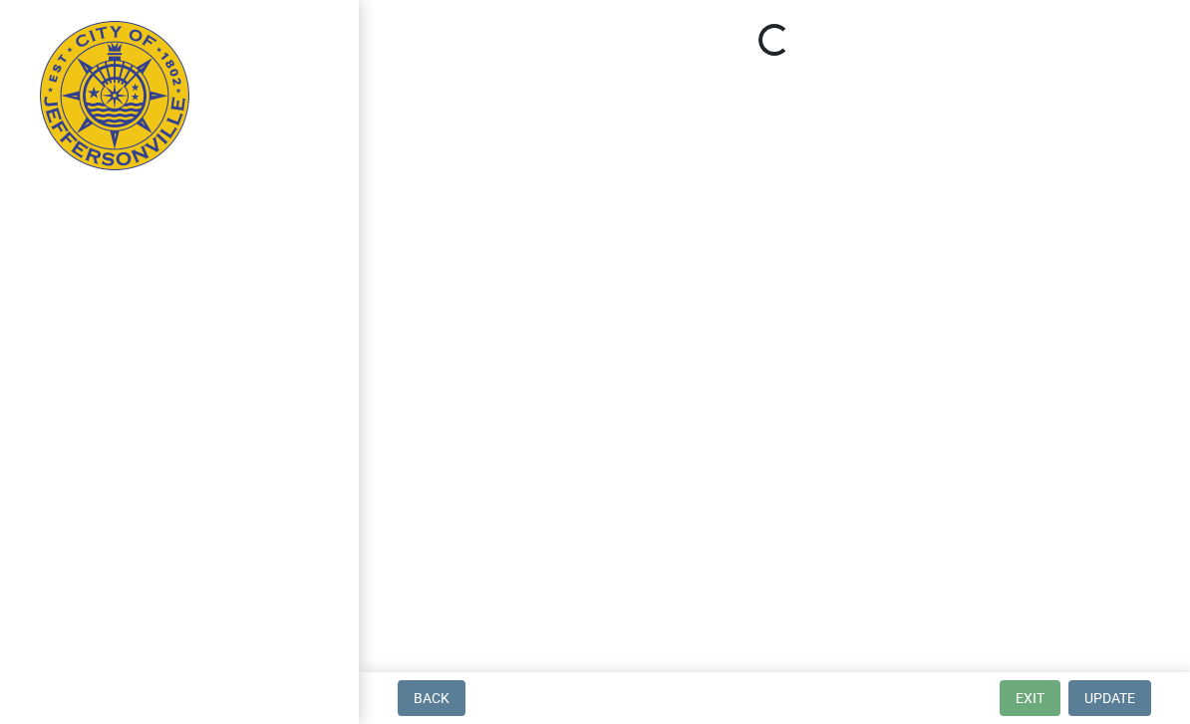
select select "Kentucky"
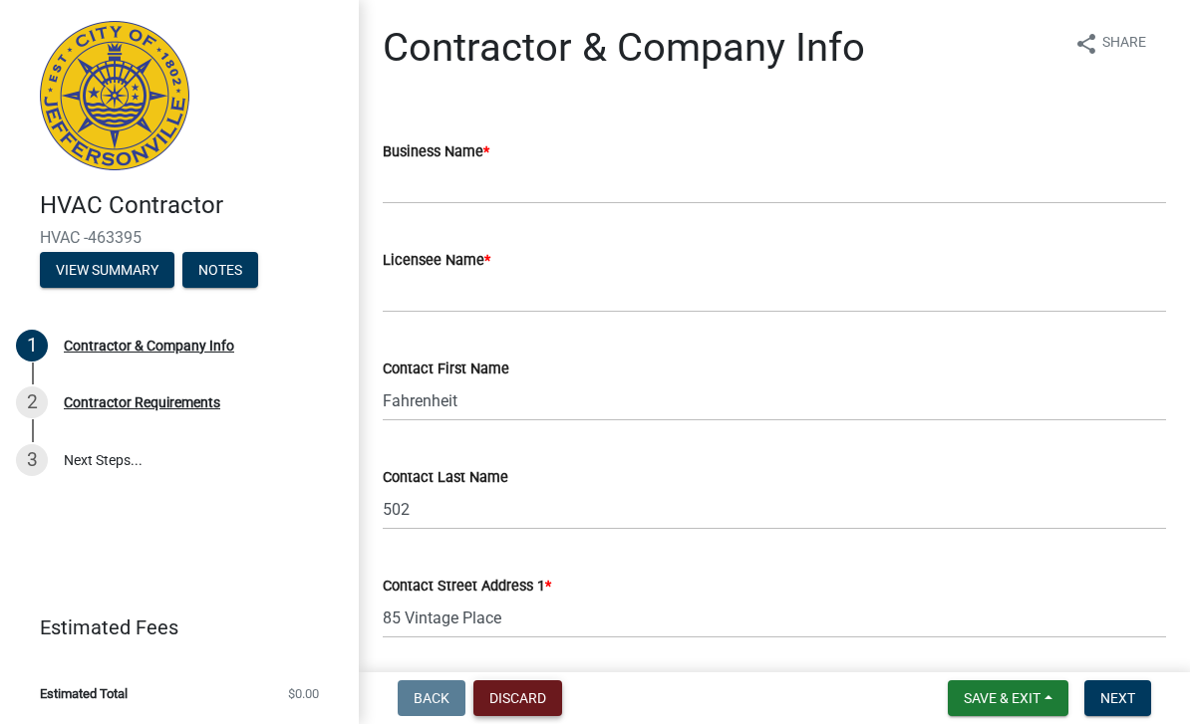
click at [514, 690] on button "Discard" at bounding box center [517, 698] width 89 height 36
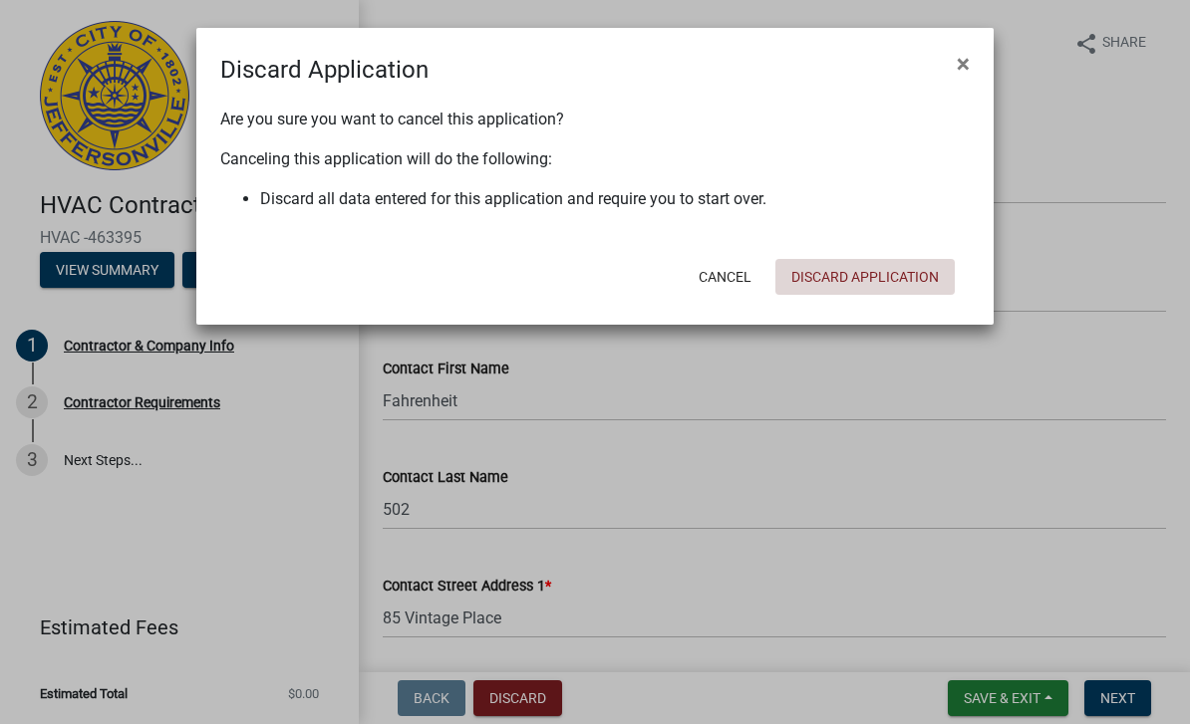
click at [886, 280] on button "Discard Application" at bounding box center [864, 277] width 179 height 36
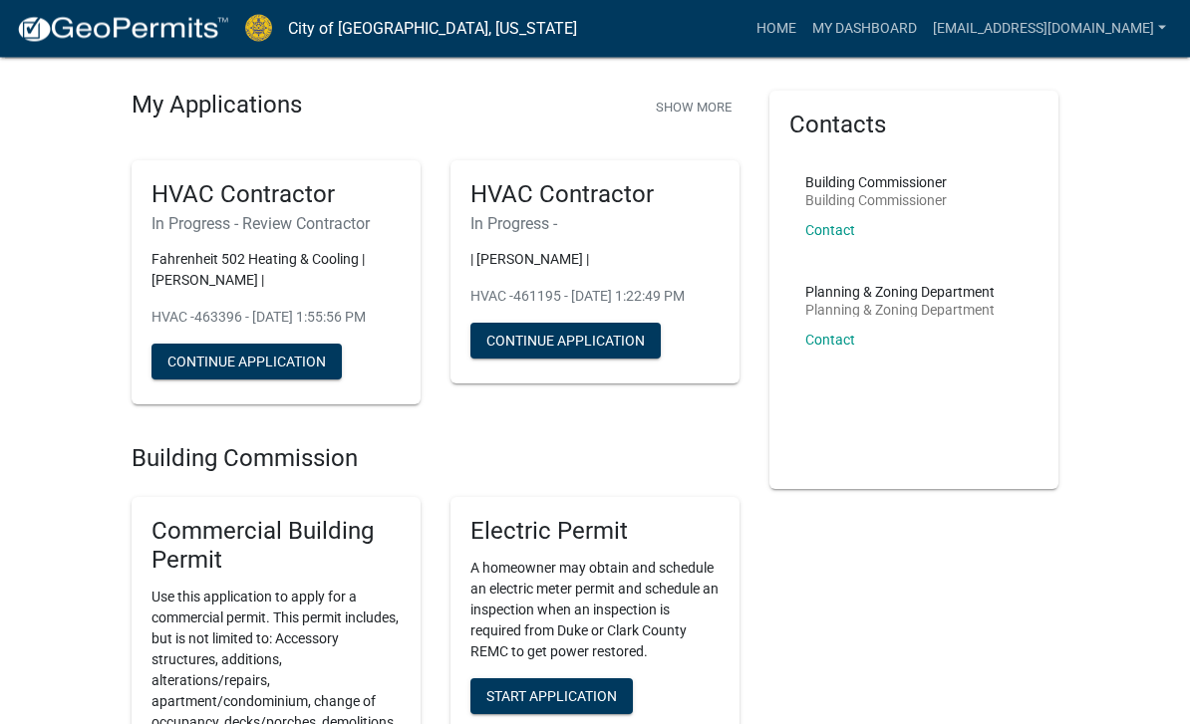
scroll to position [33, 0]
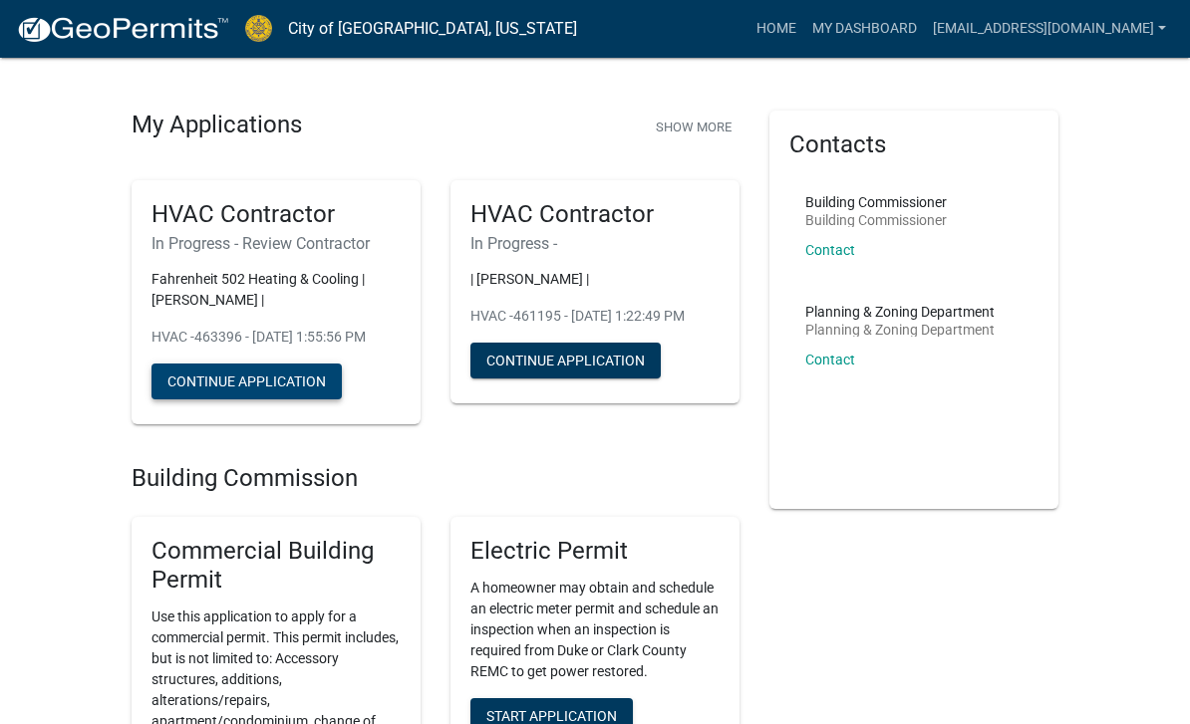
click at [239, 398] on button "Continue Application" at bounding box center [246, 382] width 190 height 36
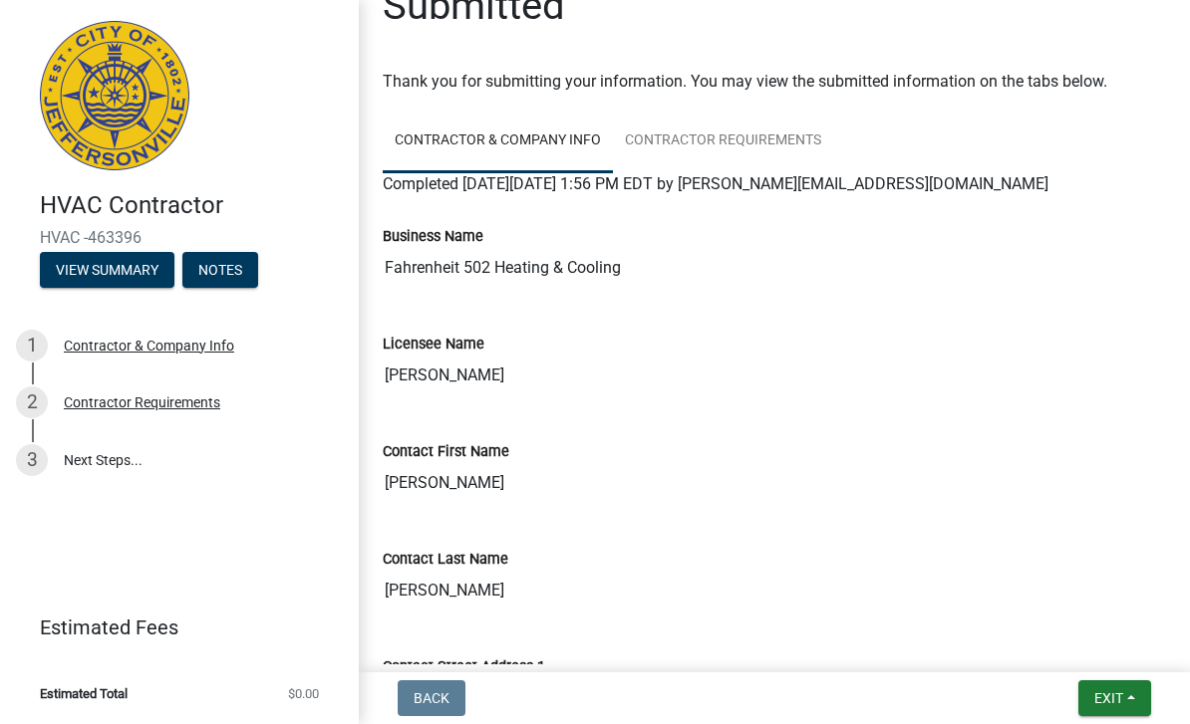
scroll to position [48, 0]
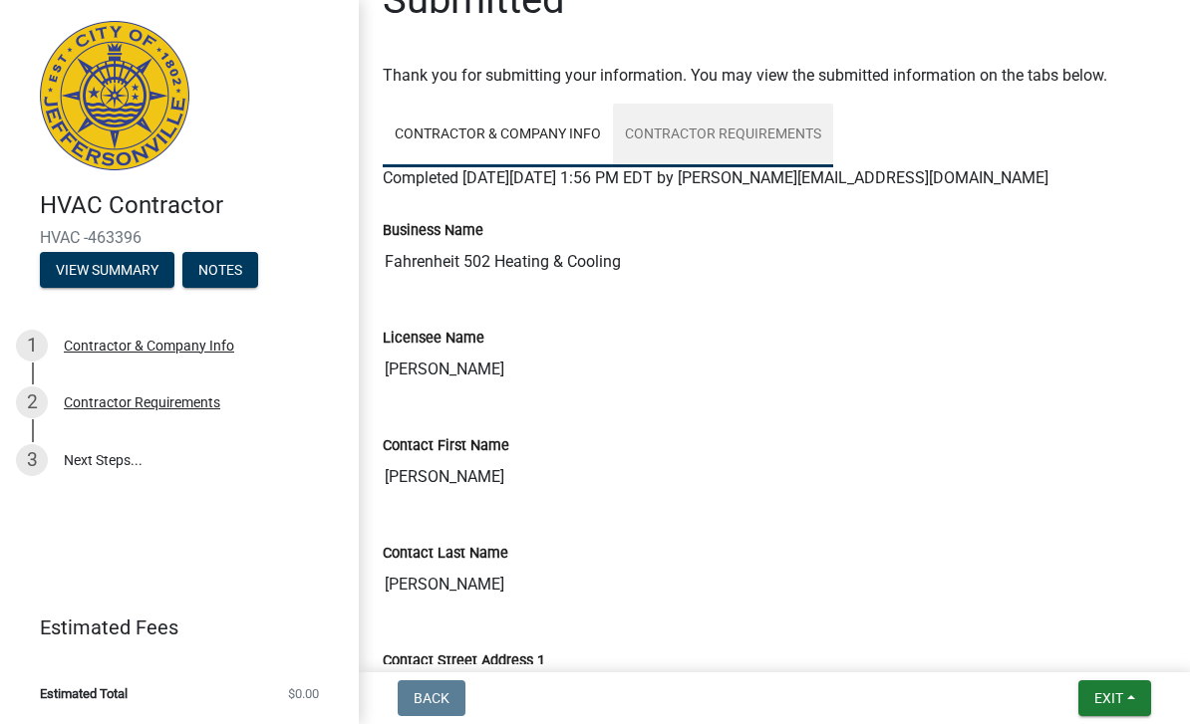
click at [765, 132] on link "Contractor Requirements" at bounding box center [723, 136] width 220 height 64
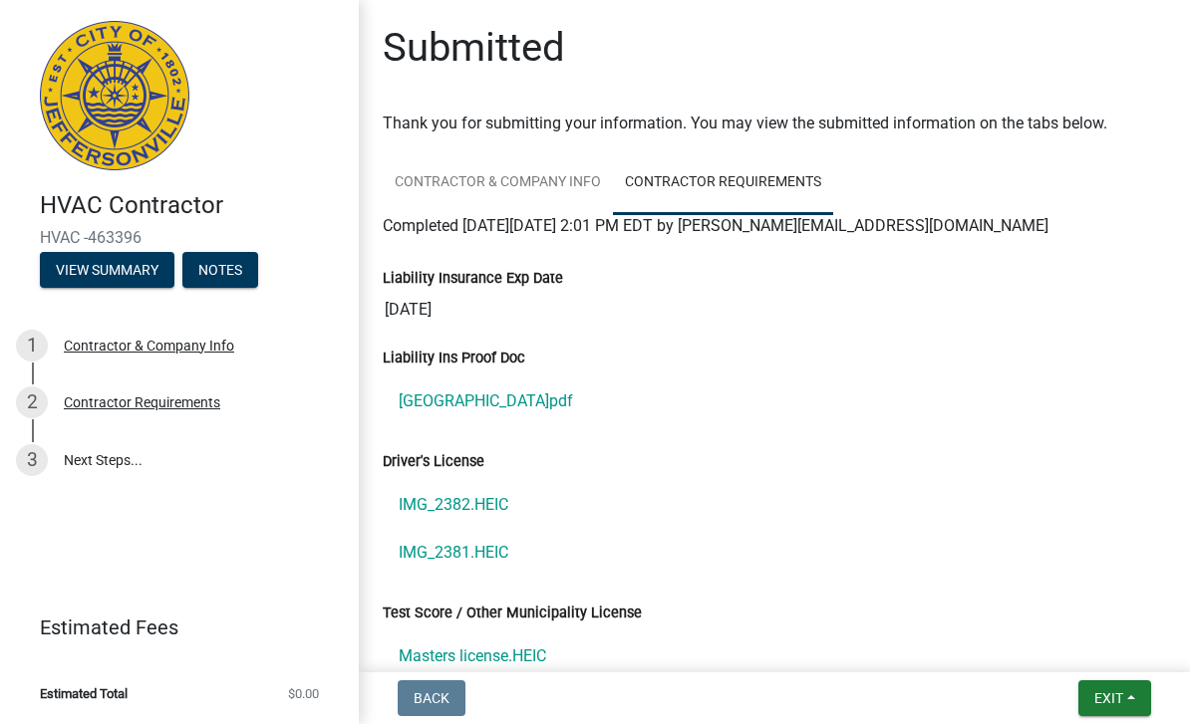
scroll to position [0, 0]
click at [111, 273] on button "View Summary" at bounding box center [107, 270] width 135 height 36
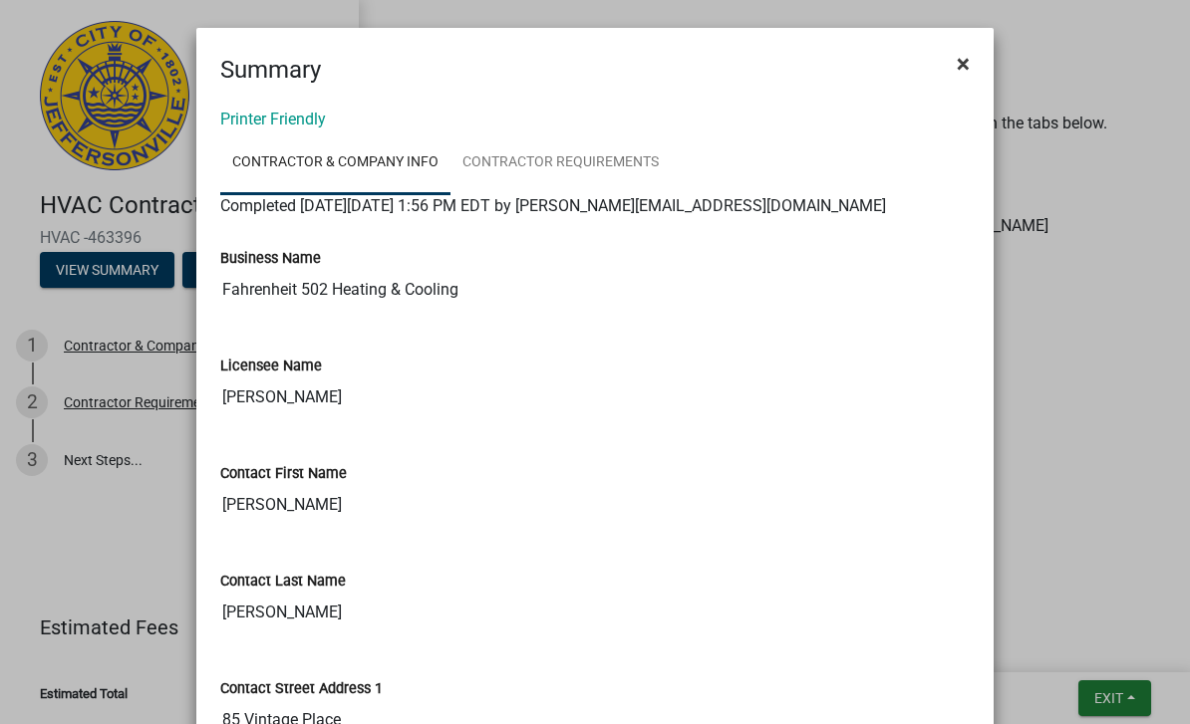
click at [957, 57] on span "×" at bounding box center [962, 64] width 13 height 28
